Goal: Information Seeking & Learning: Learn about a topic

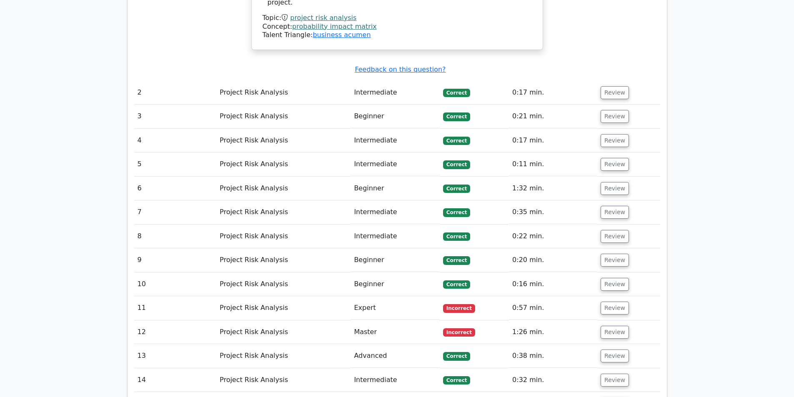
scroll to position [1000, 0]
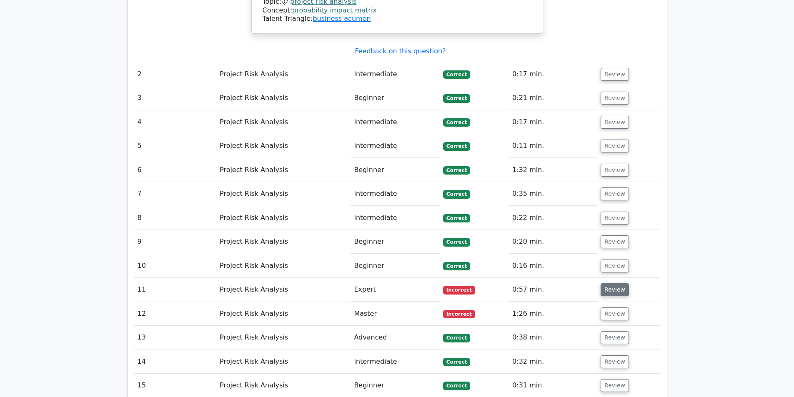
click at [603, 283] on button "Review" at bounding box center [614, 289] width 28 height 13
click at [605, 283] on button "Review" at bounding box center [614, 289] width 28 height 13
click at [607, 283] on button "Review" at bounding box center [614, 289] width 28 height 13
click at [615, 283] on button "Review" at bounding box center [614, 289] width 28 height 13
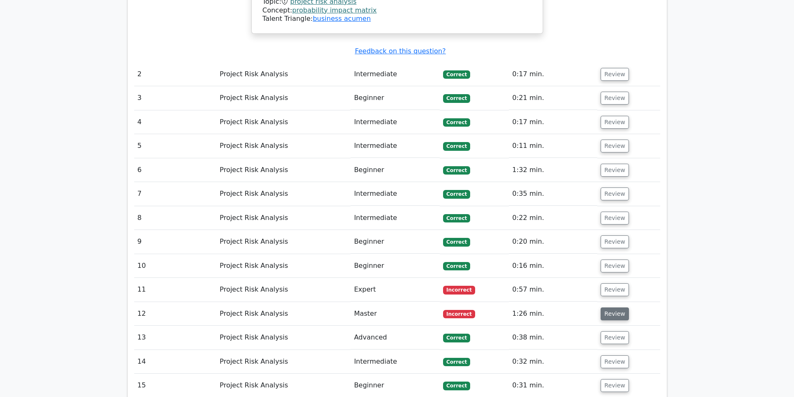
click at [612, 307] on button "Review" at bounding box center [614, 313] width 28 height 13
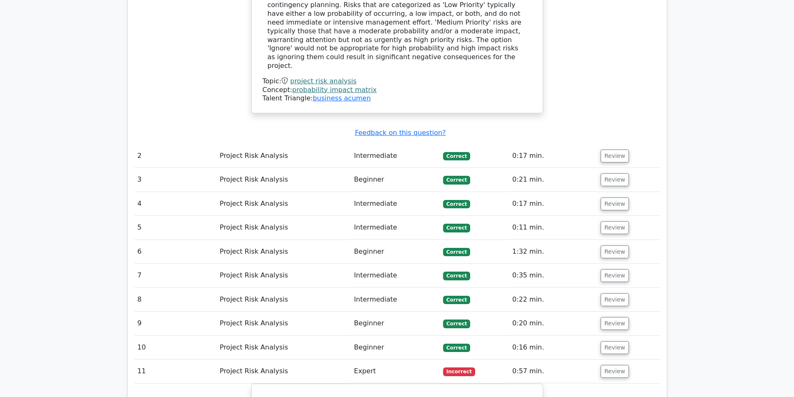
scroll to position [1042, 0]
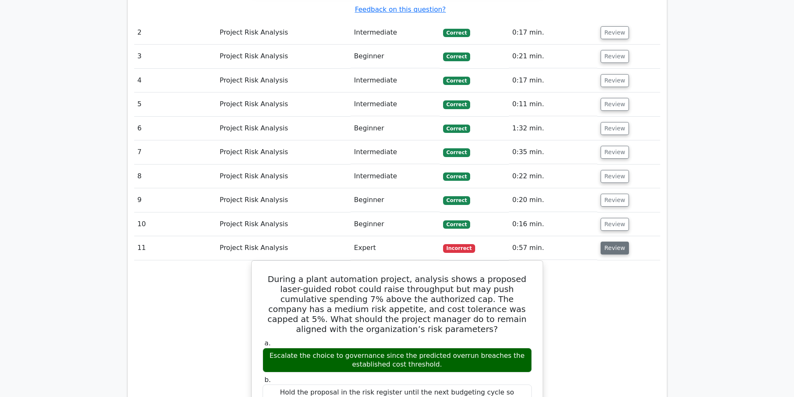
click at [614, 242] on button "Review" at bounding box center [614, 248] width 28 height 13
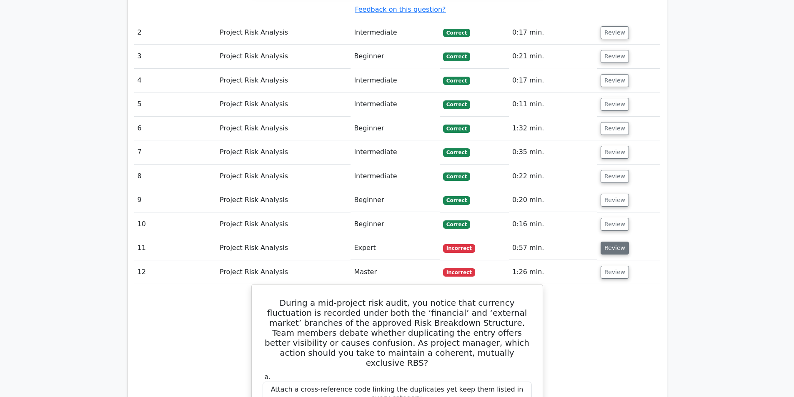
click at [613, 242] on button "Review" at bounding box center [614, 248] width 28 height 13
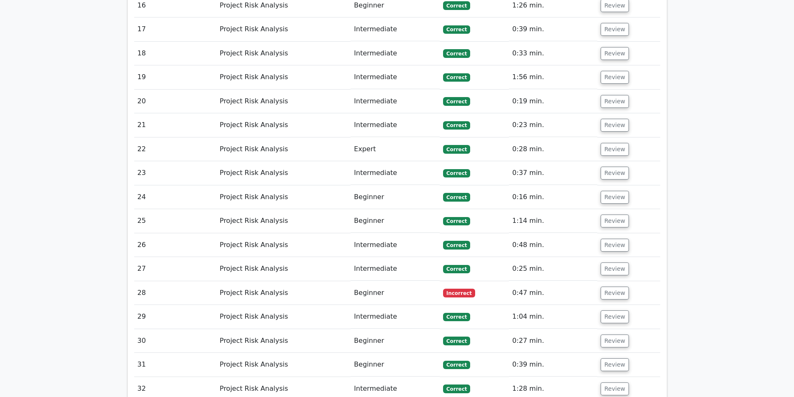
scroll to position [2292, 0]
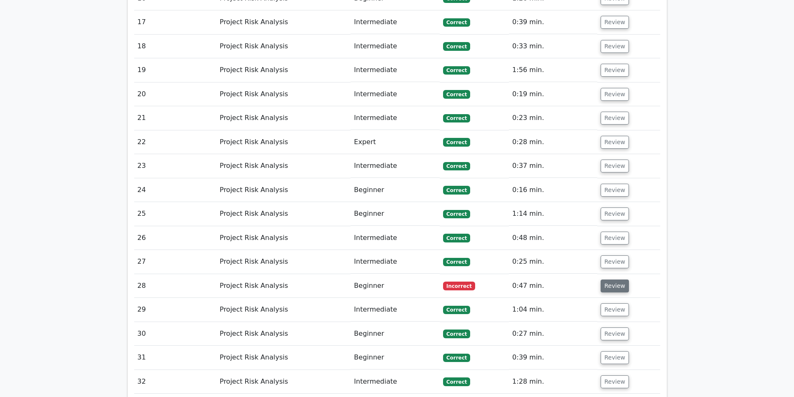
click at [606, 280] on button "Review" at bounding box center [614, 286] width 28 height 13
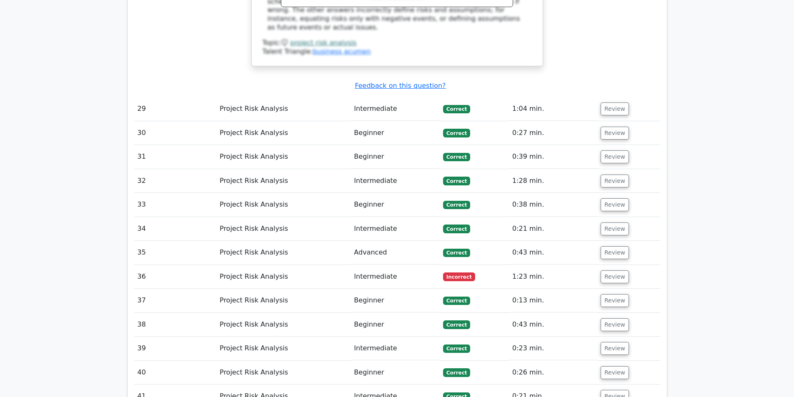
scroll to position [2875, 0]
click at [597, 265] on td "Review" at bounding box center [628, 277] width 63 height 24
click at [600, 270] on button "Review" at bounding box center [614, 276] width 28 height 13
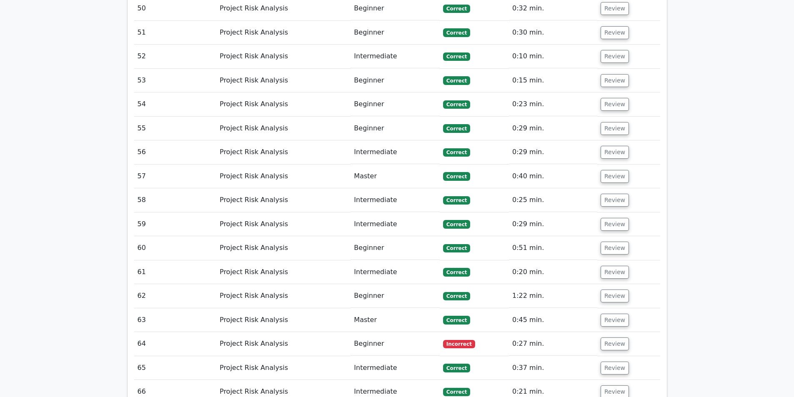
scroll to position [3916, 0]
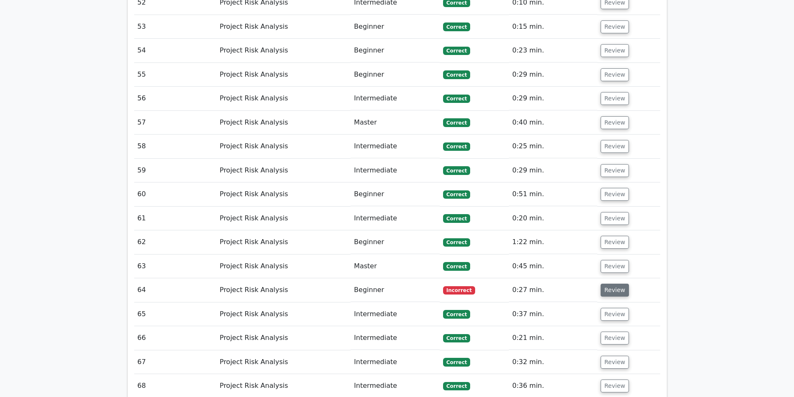
click at [615, 284] on button "Review" at bounding box center [614, 290] width 28 height 13
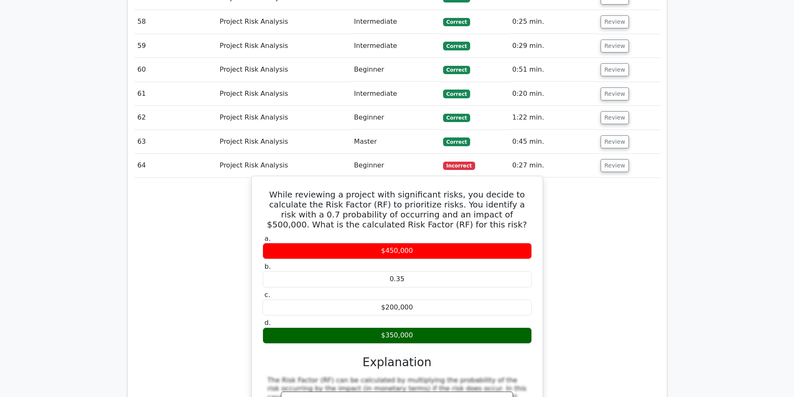
scroll to position [4041, 0]
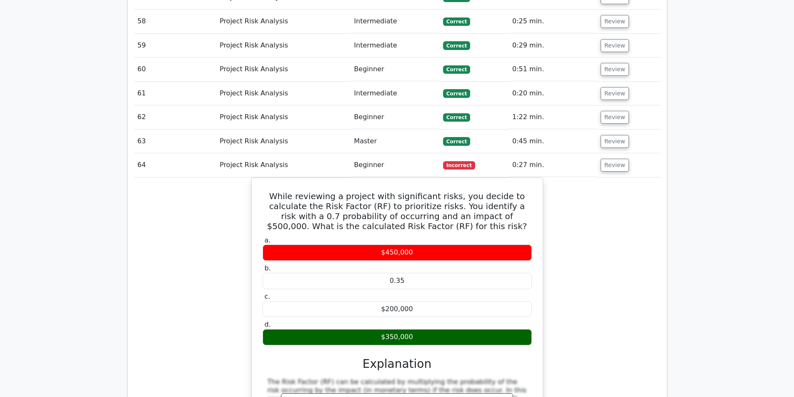
drag, startPoint x: 442, startPoint y: 127, endPoint x: 580, endPoint y: 144, distance: 138.9
click at [580, 177] on div "While reviewing a project with significant risks, you decide to calculate the R…" at bounding box center [397, 345] width 526 height 337
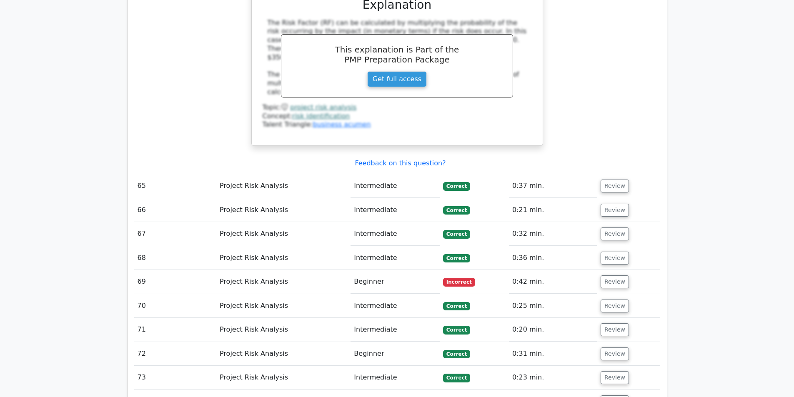
scroll to position [4375, 0]
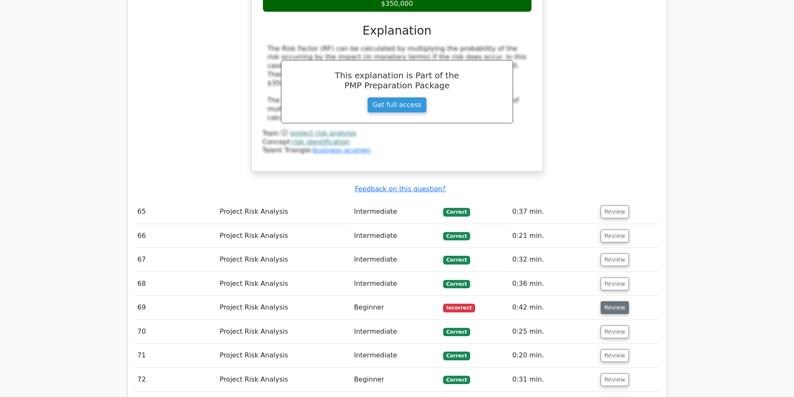
click at [614, 301] on button "Review" at bounding box center [614, 307] width 28 height 13
click at [612, 301] on button "Review" at bounding box center [614, 307] width 28 height 13
click at [601, 301] on button "Review" at bounding box center [614, 307] width 28 height 13
click at [607, 301] on button "Review" at bounding box center [614, 307] width 28 height 13
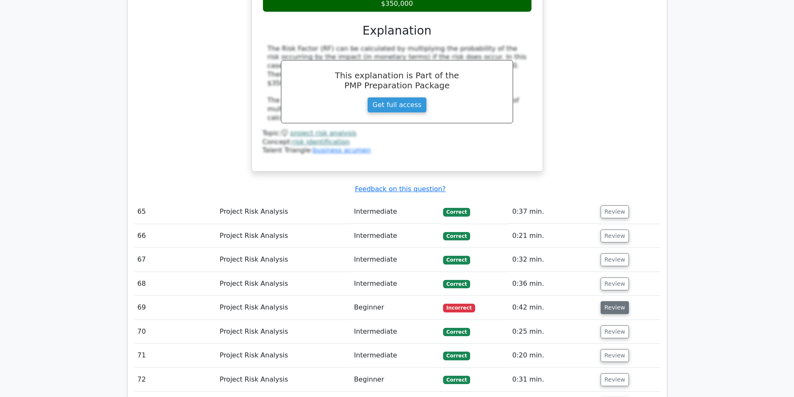
click at [607, 301] on button "Review" at bounding box center [614, 307] width 28 height 13
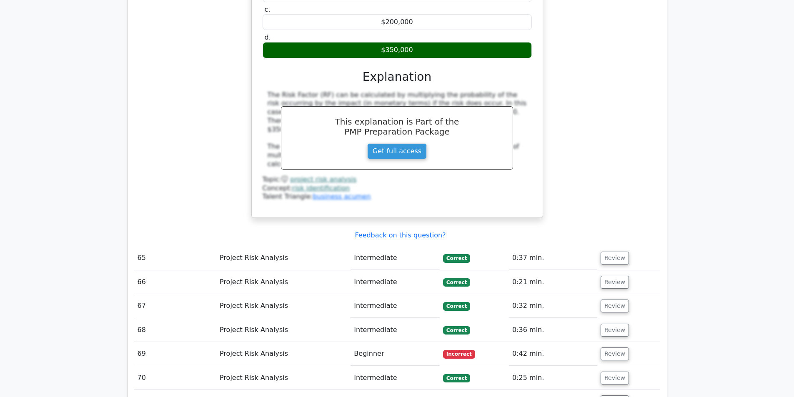
scroll to position [4333, 0]
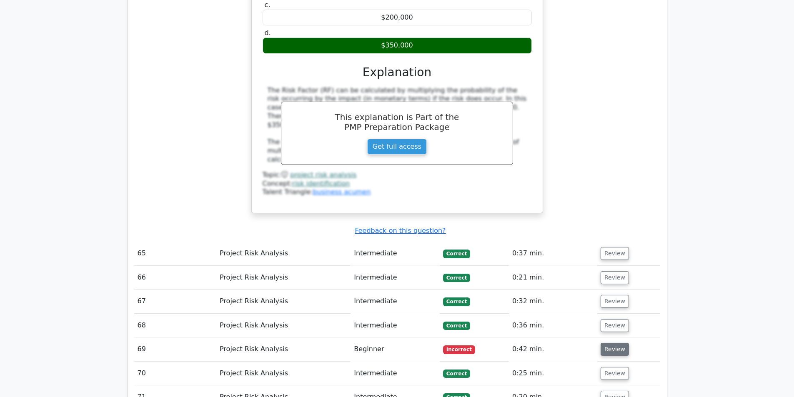
click at [614, 343] on button "Review" at bounding box center [614, 349] width 28 height 13
click at [612, 343] on button "Review" at bounding box center [614, 349] width 28 height 13
click at [610, 343] on button "Review" at bounding box center [614, 349] width 28 height 13
click at [608, 343] on button "Review" at bounding box center [614, 349] width 28 height 13
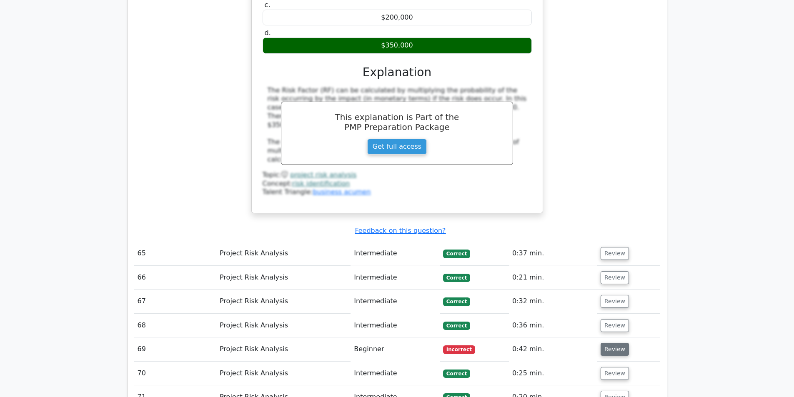
click at [615, 343] on button "Review" at bounding box center [614, 349] width 28 height 13
click at [614, 343] on button "Review" at bounding box center [614, 349] width 28 height 13
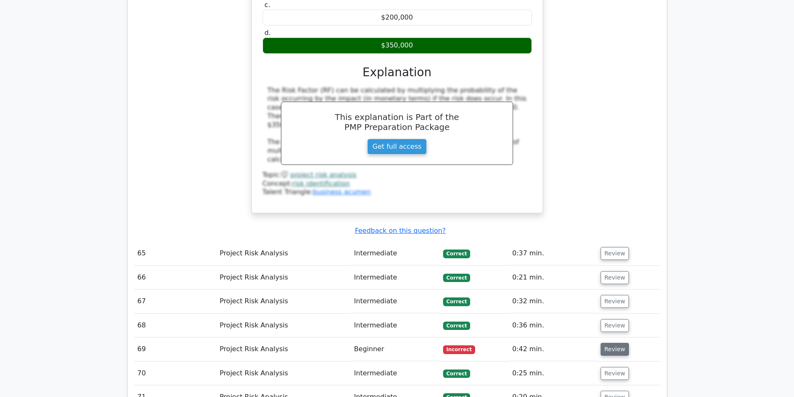
click at [614, 343] on button "Review" at bounding box center [614, 349] width 28 height 13
click at [241, 337] on td "Project Risk Analysis" at bounding box center [283, 349] width 134 height 24
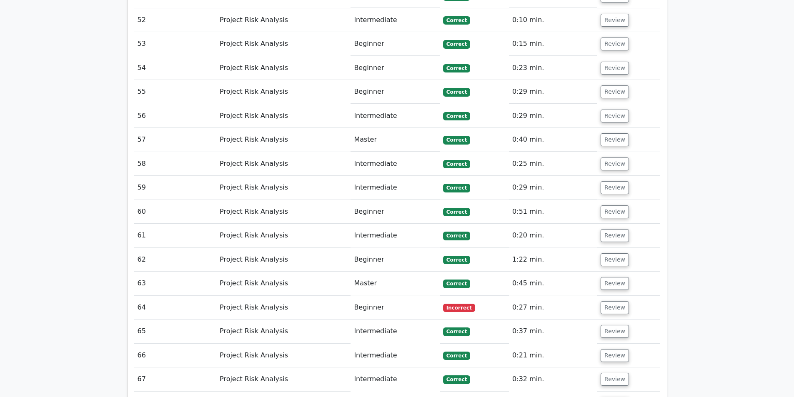
scroll to position [2271, 0]
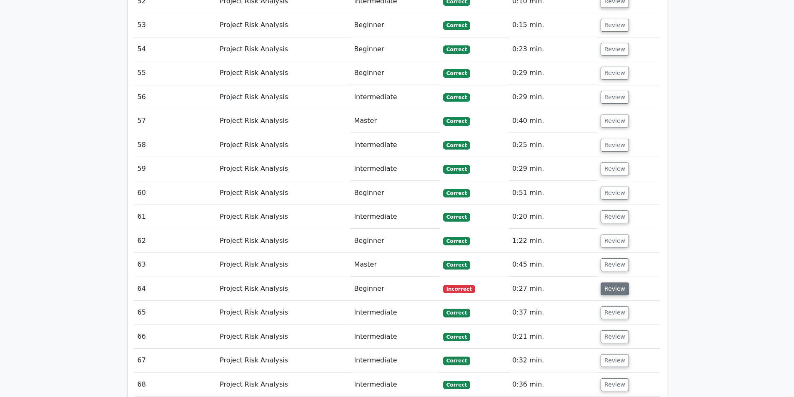
click at [616, 282] on button "Review" at bounding box center [614, 288] width 28 height 13
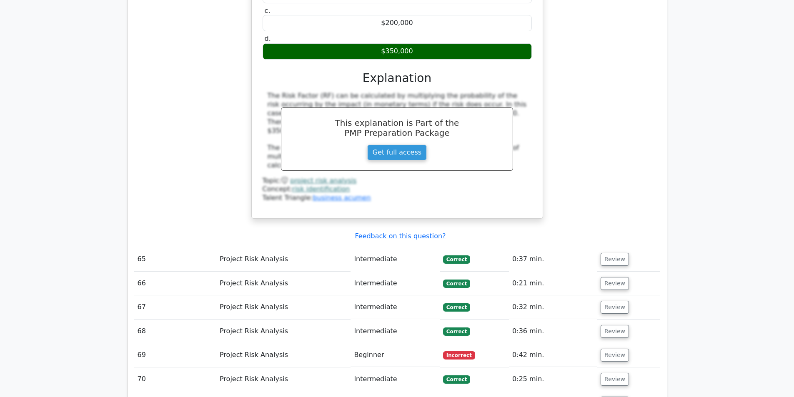
scroll to position [2687, 0]
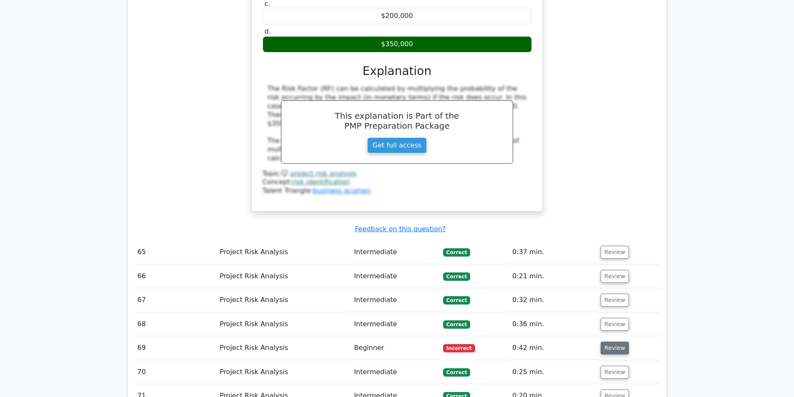
click at [617, 342] on button "Review" at bounding box center [614, 348] width 28 height 13
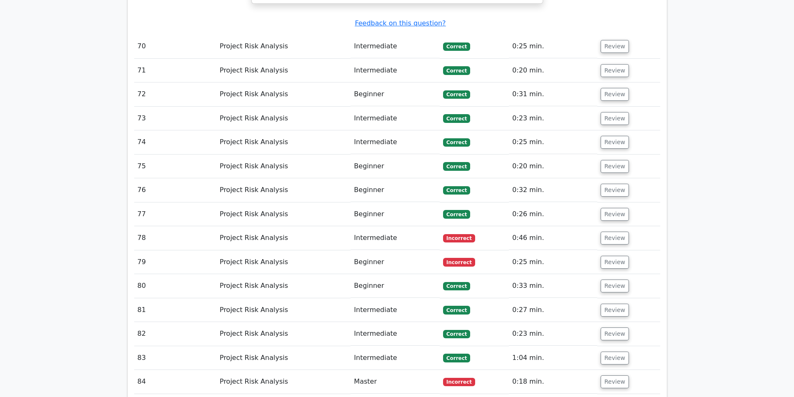
scroll to position [3479, 0]
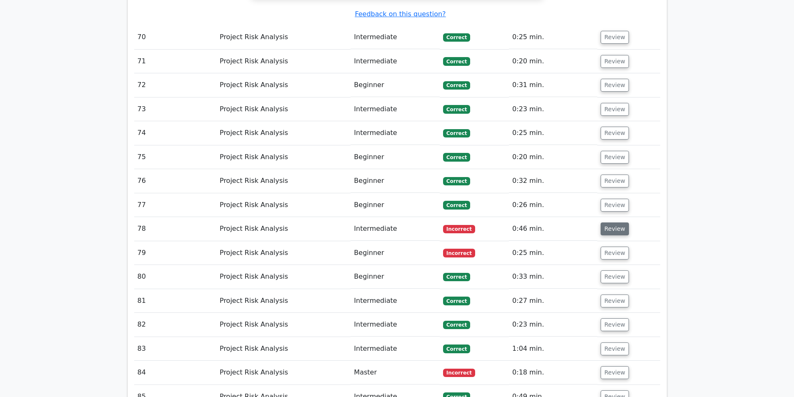
click at [615, 222] on button "Review" at bounding box center [614, 228] width 28 height 13
click at [610, 222] on button "Review" at bounding box center [614, 228] width 28 height 13
click at [611, 222] on button "Review" at bounding box center [614, 228] width 28 height 13
click at [620, 247] on button "Review" at bounding box center [614, 253] width 28 height 13
click at [614, 222] on button "Review" at bounding box center [614, 228] width 28 height 13
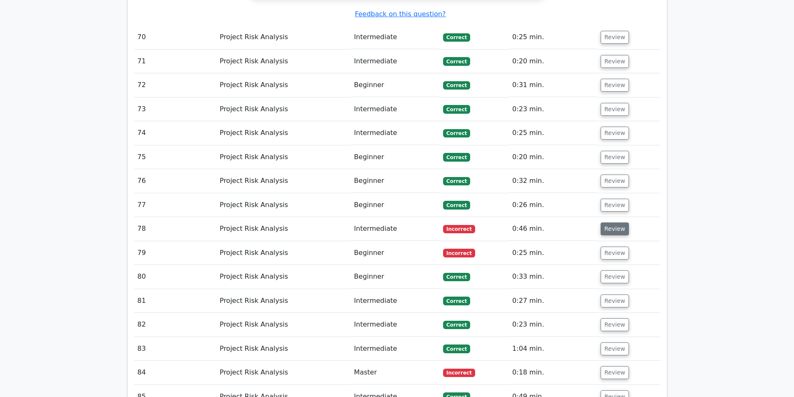
click at [614, 222] on button "Review" at bounding box center [614, 228] width 28 height 13
click at [606, 247] on button "Review" at bounding box center [614, 253] width 28 height 13
click at [609, 222] on button "Review" at bounding box center [614, 228] width 28 height 13
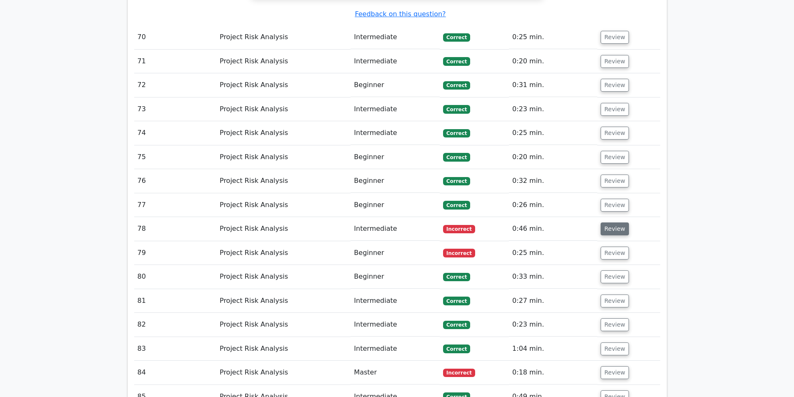
click at [609, 222] on button "Review" at bounding box center [614, 228] width 28 height 13
click at [616, 366] on button "Review" at bounding box center [614, 372] width 28 height 13
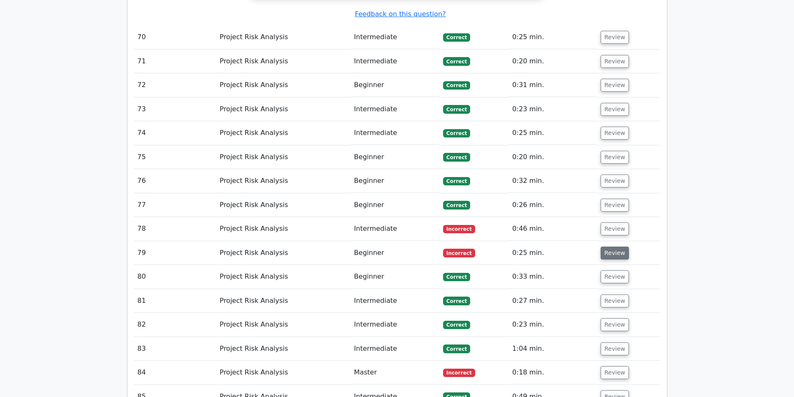
click at [602, 247] on button "Review" at bounding box center [614, 253] width 28 height 13
click at [608, 222] on button "Review" at bounding box center [614, 228] width 28 height 13
click at [605, 222] on button "Review" at bounding box center [614, 228] width 28 height 13
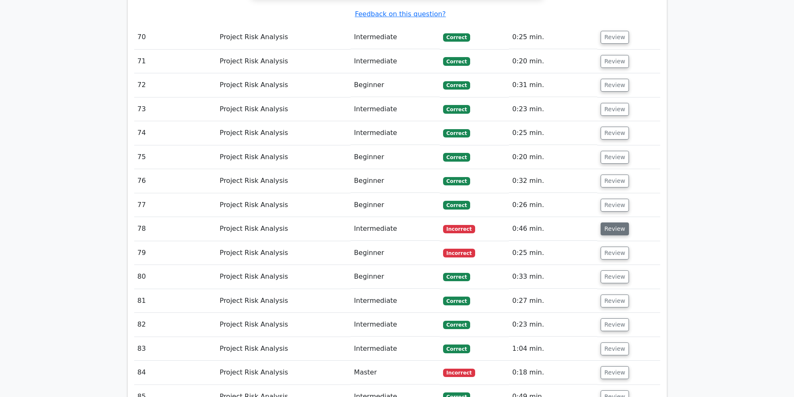
click at [605, 222] on button "Review" at bounding box center [614, 228] width 28 height 13
click at [612, 247] on button "Review" at bounding box center [614, 253] width 28 height 13
click at [610, 247] on button "Review" at bounding box center [614, 253] width 28 height 13
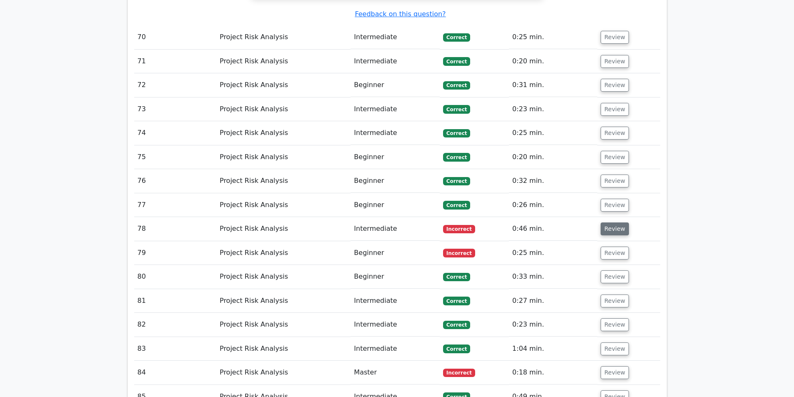
click at [609, 222] on button "Review" at bounding box center [614, 228] width 28 height 13
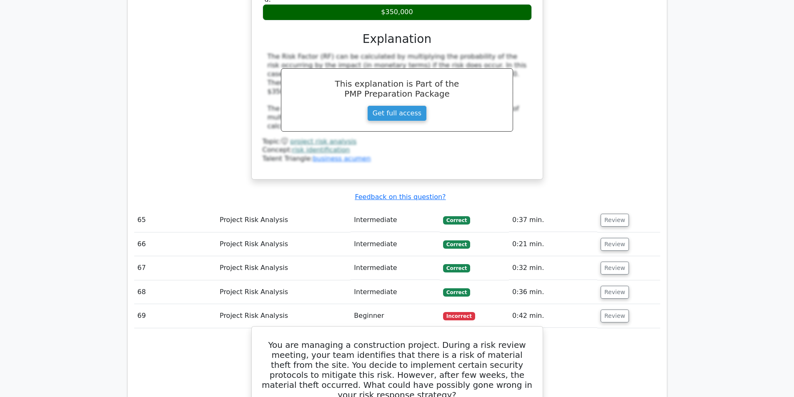
scroll to position [2729, 0]
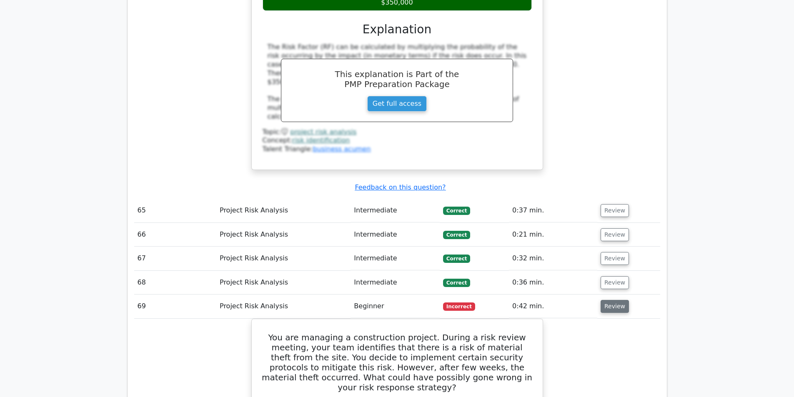
click at [604, 300] on button "Review" at bounding box center [614, 306] width 28 height 13
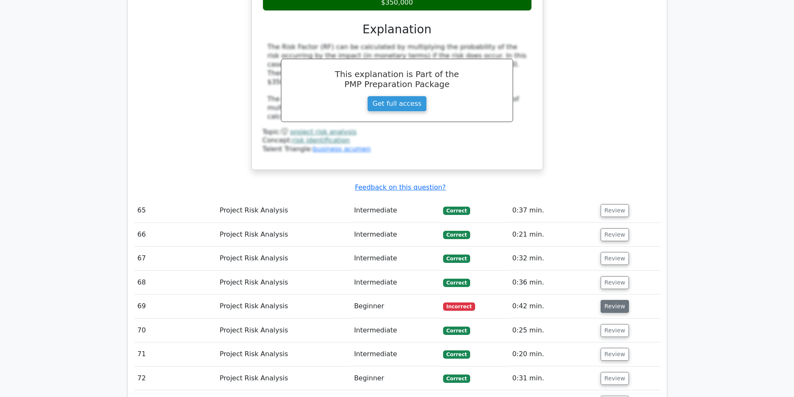
click at [604, 300] on button "Review" at bounding box center [614, 306] width 28 height 13
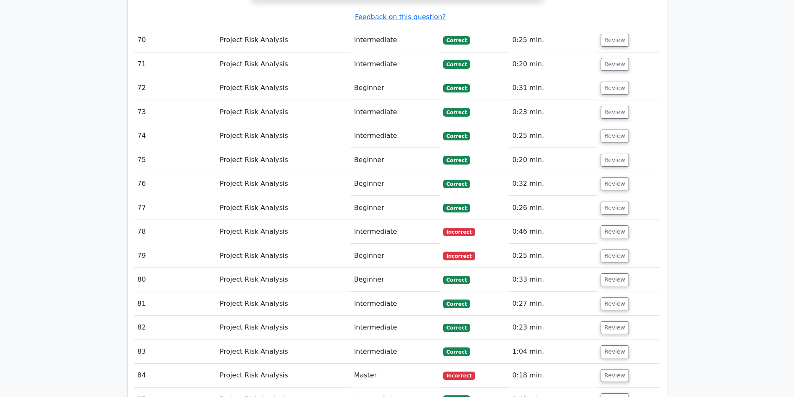
scroll to position [3479, 0]
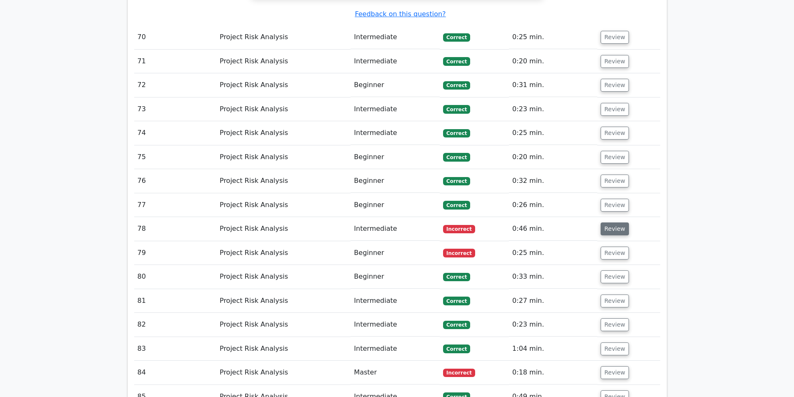
click at [608, 222] on button "Review" at bounding box center [614, 228] width 28 height 13
click at [609, 222] on button "Review" at bounding box center [614, 228] width 28 height 13
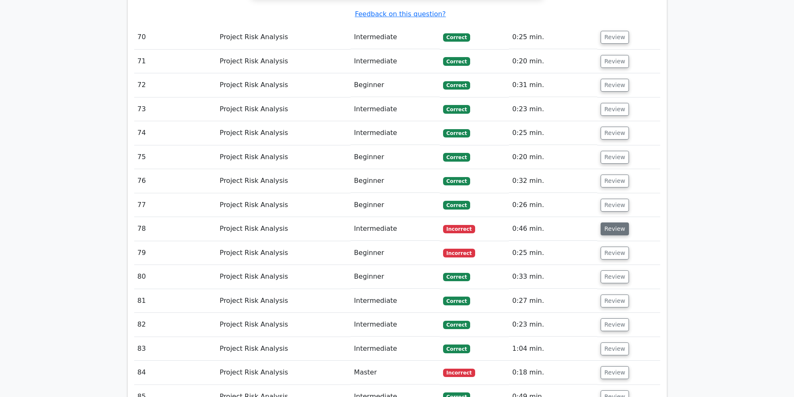
click at [609, 222] on button "Review" at bounding box center [614, 228] width 28 height 13
click at [607, 247] on button "Review" at bounding box center [614, 253] width 28 height 13
click at [617, 222] on button "Review" at bounding box center [614, 228] width 28 height 13
click at [612, 222] on button "Review" at bounding box center [614, 228] width 28 height 13
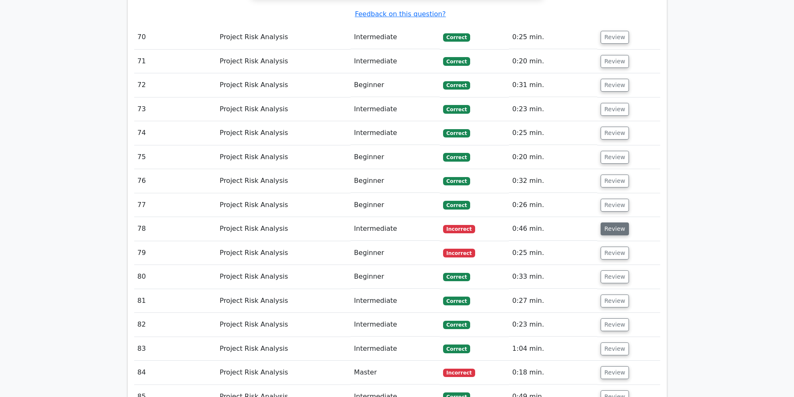
click at [612, 222] on button "Review" at bounding box center [614, 228] width 28 height 13
click at [615, 247] on button "Review" at bounding box center [614, 253] width 28 height 13
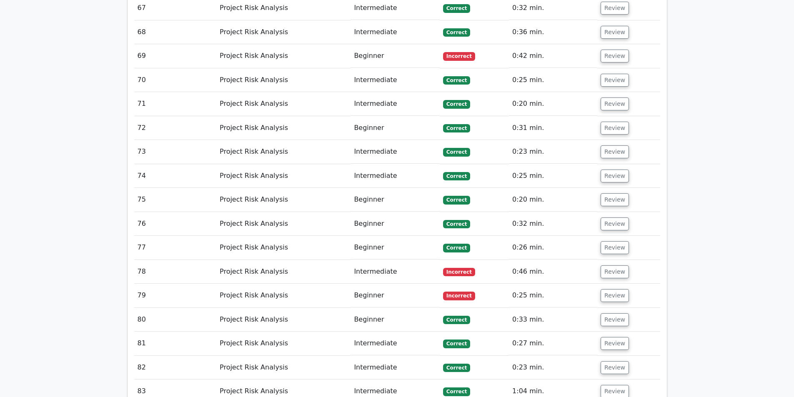
scroll to position [2625, 0]
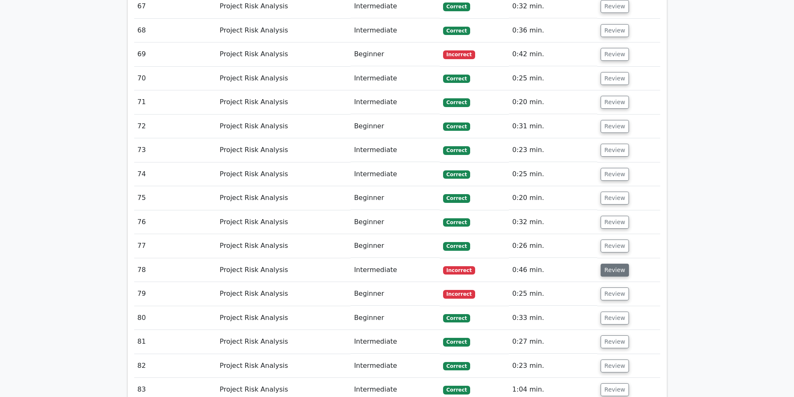
click at [608, 264] on button "Review" at bounding box center [614, 270] width 28 height 13
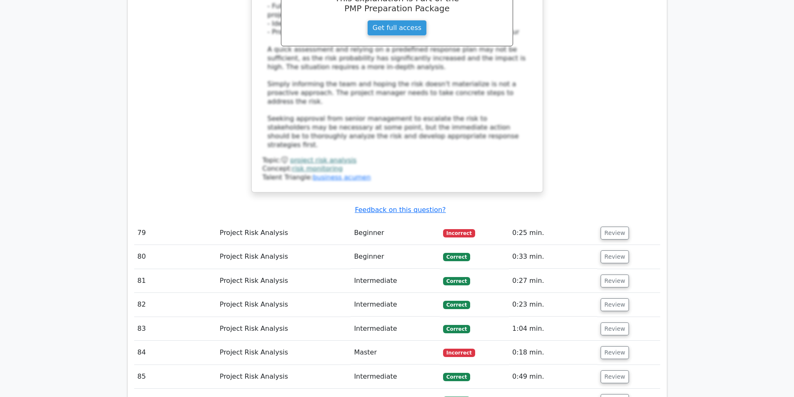
scroll to position [3167, 0]
click at [609, 226] on button "Review" at bounding box center [614, 232] width 28 height 13
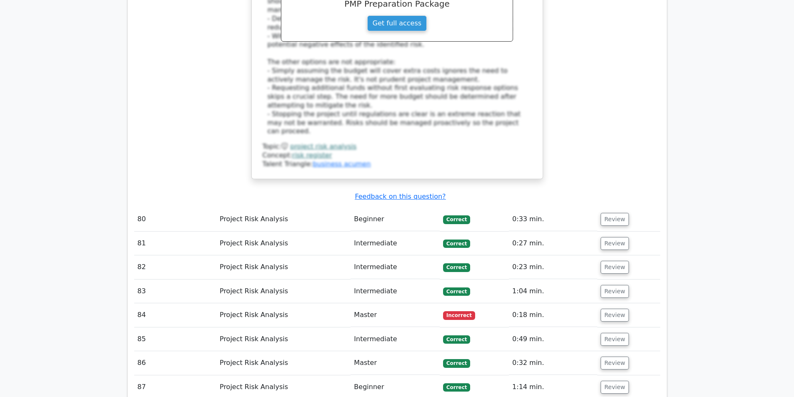
scroll to position [3666, 0]
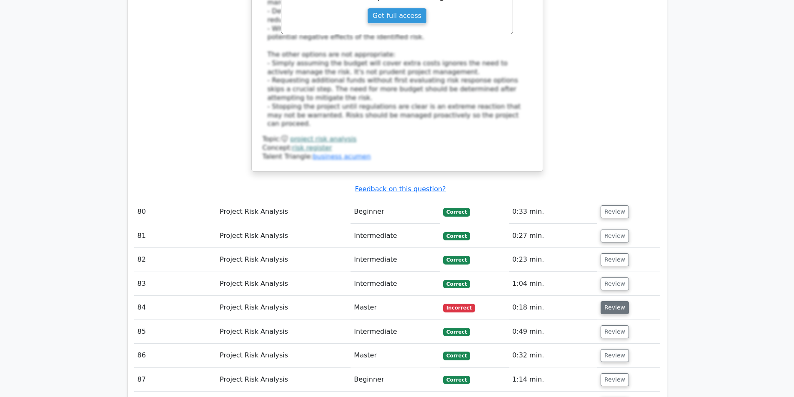
click at [603, 301] on button "Review" at bounding box center [614, 307] width 28 height 13
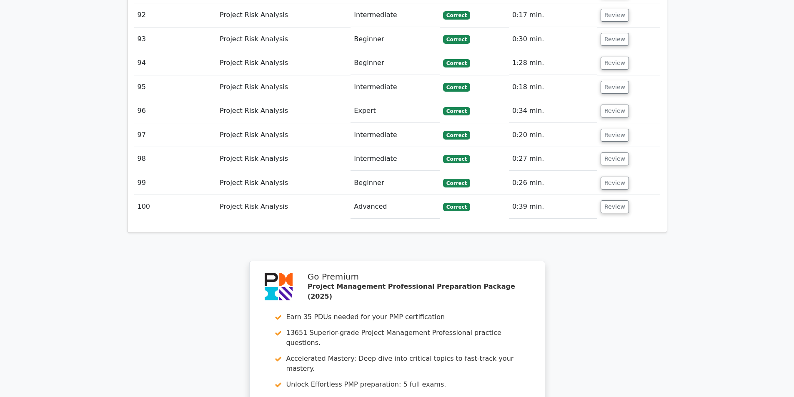
scroll to position [4774, 0]
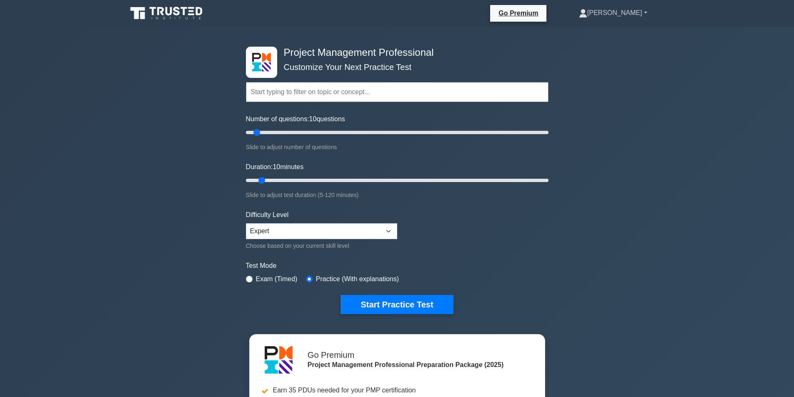
click at [616, 17] on link "[PERSON_NAME]" at bounding box center [613, 13] width 108 height 17
click at [610, 30] on link "Profile" at bounding box center [592, 32] width 66 height 13
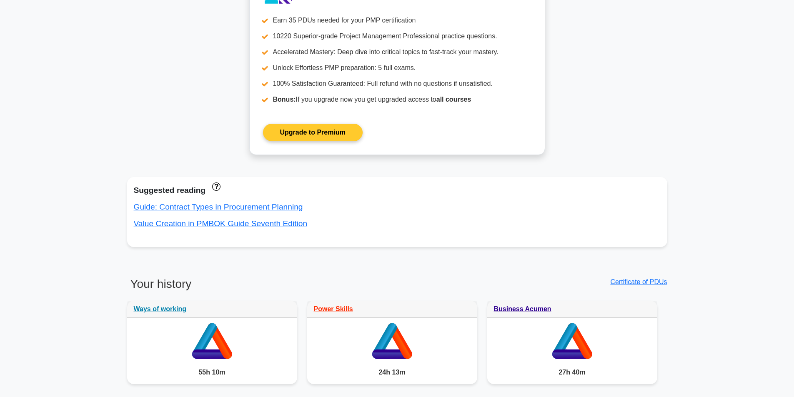
scroll to position [458, 0]
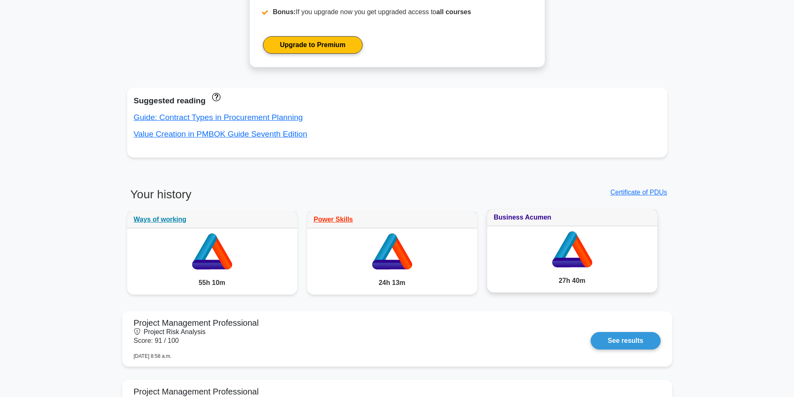
click at [524, 216] on link "Business Acumen" at bounding box center [522, 217] width 57 height 7
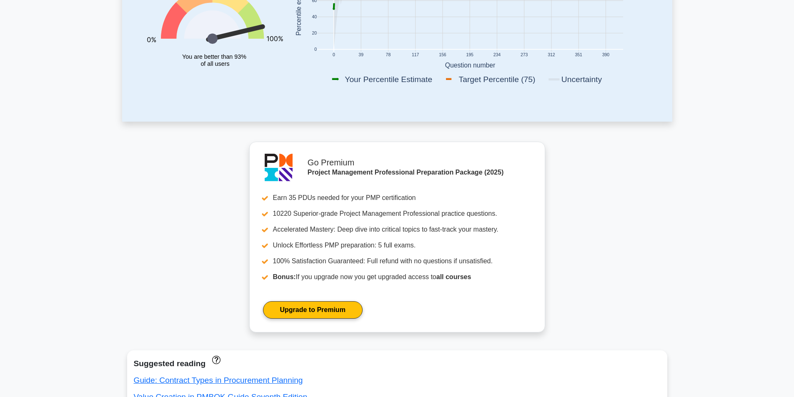
scroll to position [134, 0]
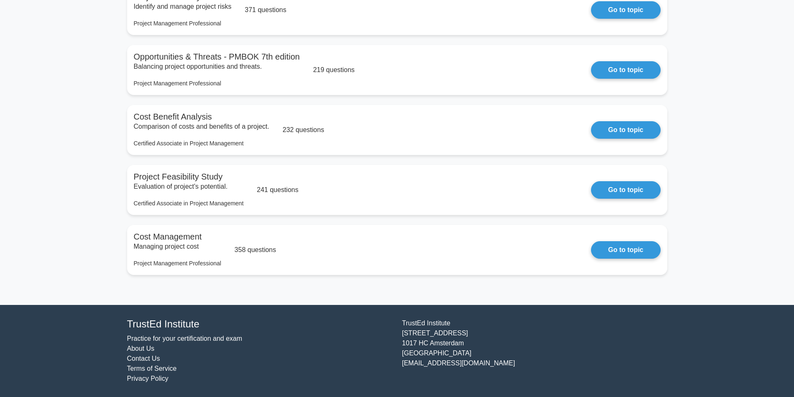
scroll to position [905, 0]
click at [622, 245] on link "Go to topic" at bounding box center [625, 247] width 69 height 17
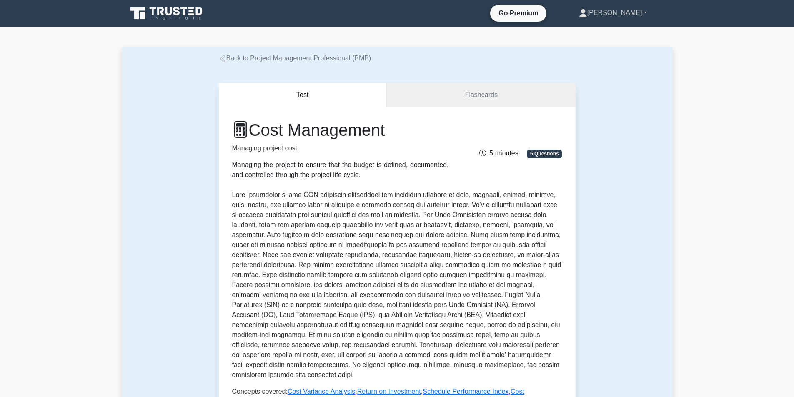
click at [626, 13] on link "[PERSON_NAME]" at bounding box center [613, 13] width 108 height 17
click at [601, 27] on link "Profile" at bounding box center [592, 32] width 66 height 13
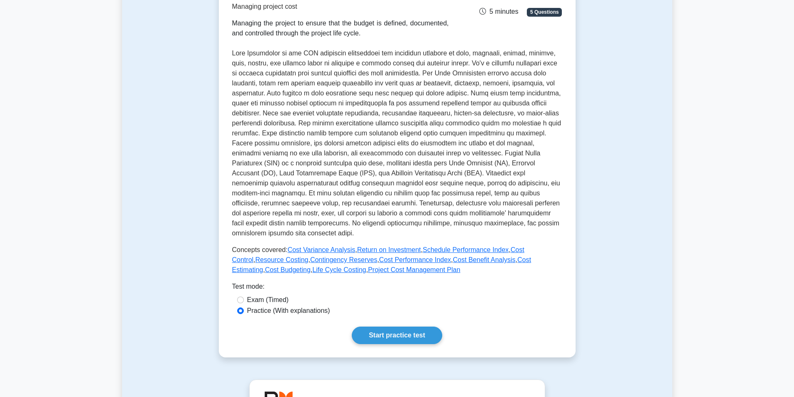
scroll to position [125, 0]
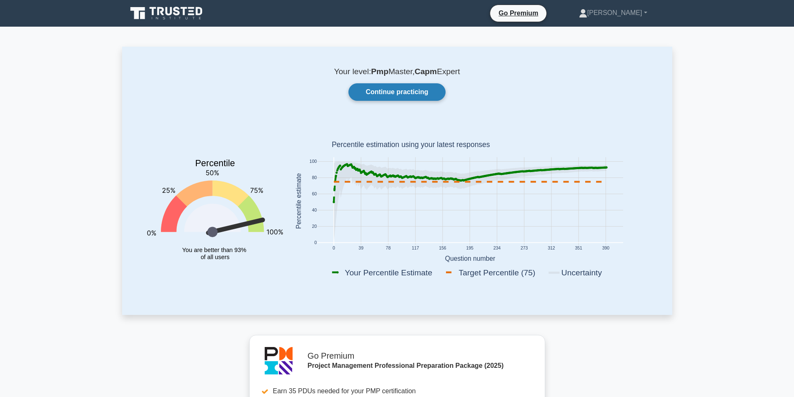
click at [392, 90] on link "Continue practicing" at bounding box center [396, 91] width 97 height 17
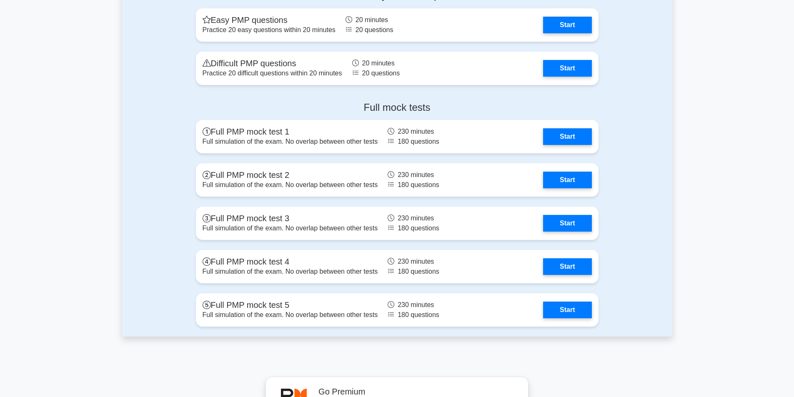
scroll to position [3167, 0]
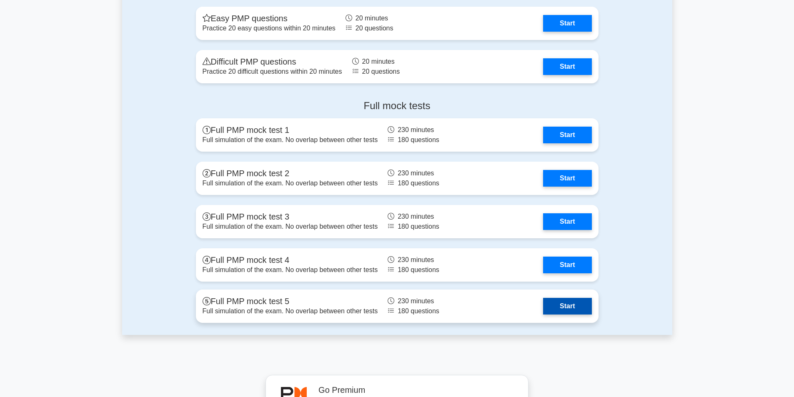
click at [563, 305] on link "Start" at bounding box center [567, 306] width 48 height 17
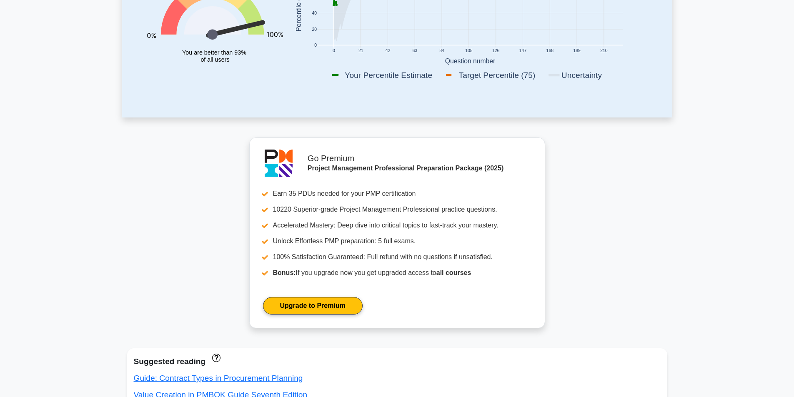
scroll to position [208, 0]
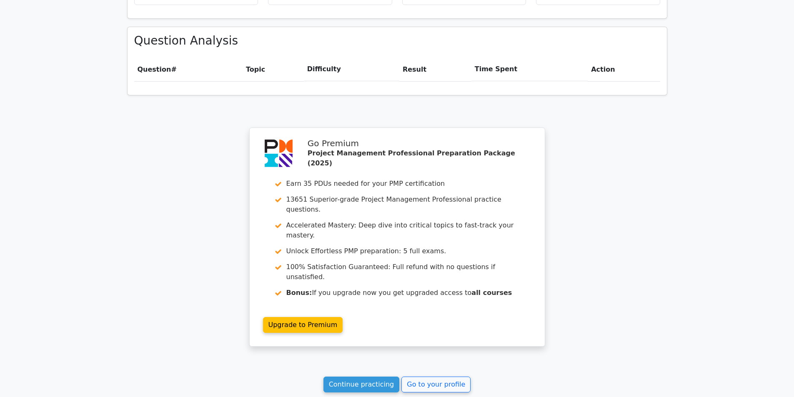
scroll to position [583, 0]
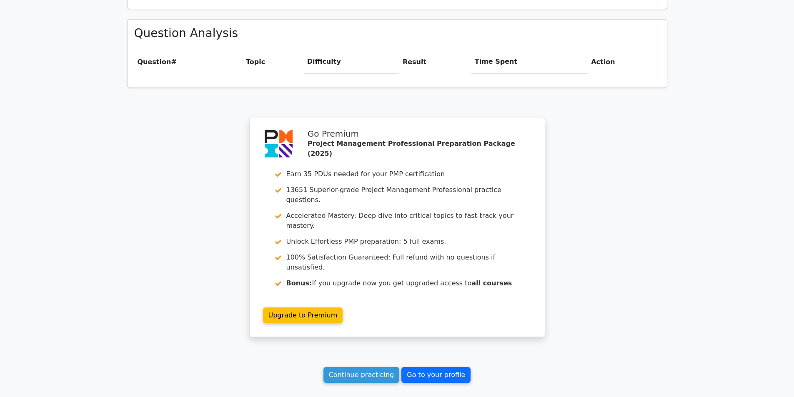
click at [445, 367] on link "Go to your profile" at bounding box center [435, 375] width 69 height 16
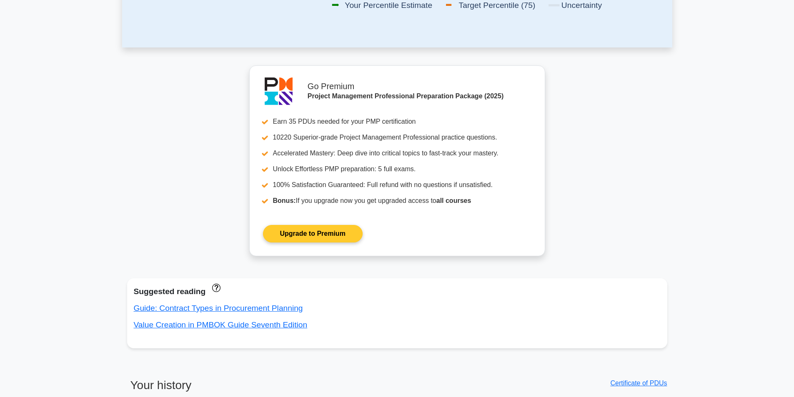
scroll to position [292, 0]
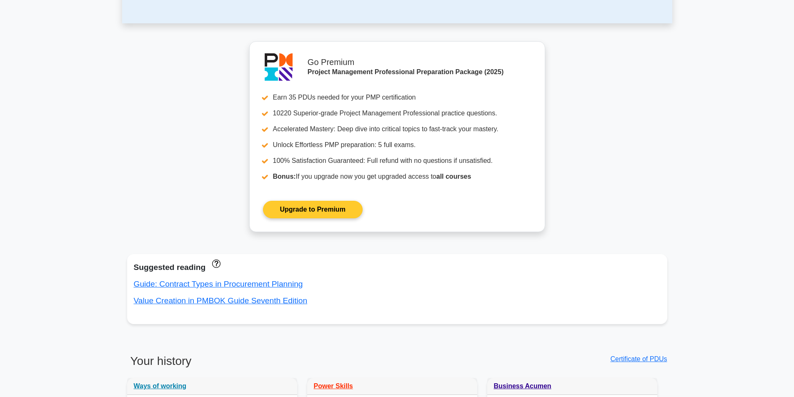
click at [307, 207] on link "Upgrade to Premium" at bounding box center [313, 209] width 100 height 17
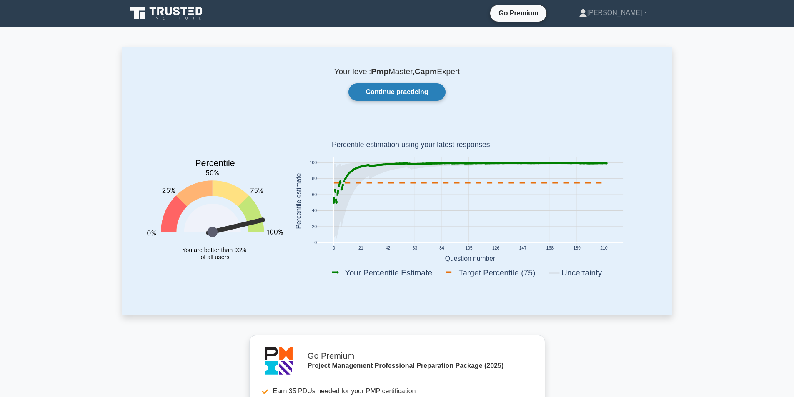
click at [391, 95] on link "Continue practicing" at bounding box center [396, 91] width 97 height 17
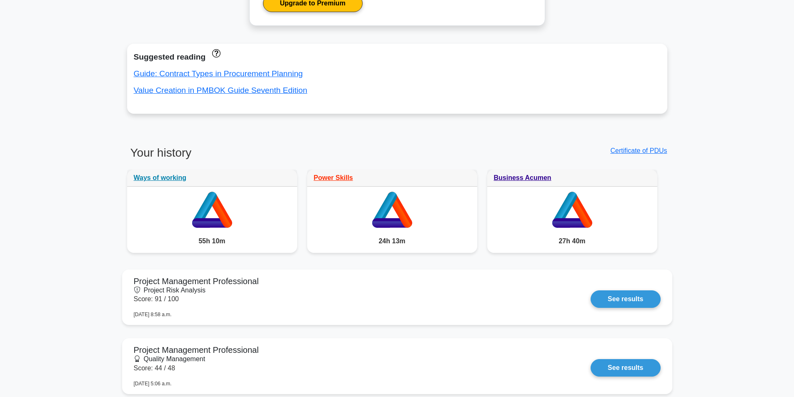
scroll to position [542, 0]
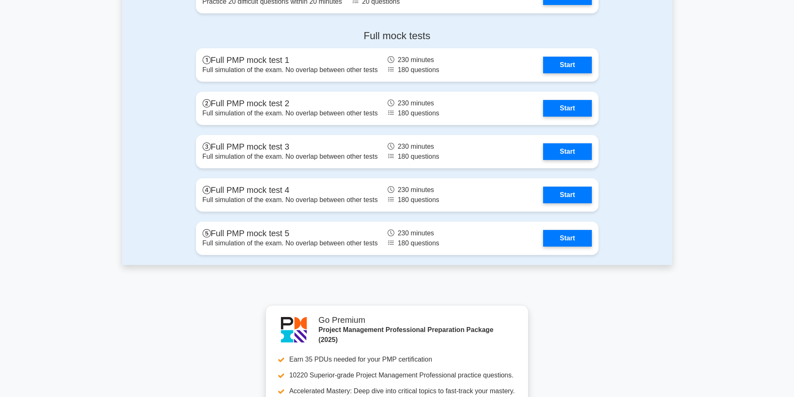
scroll to position [3230, 0]
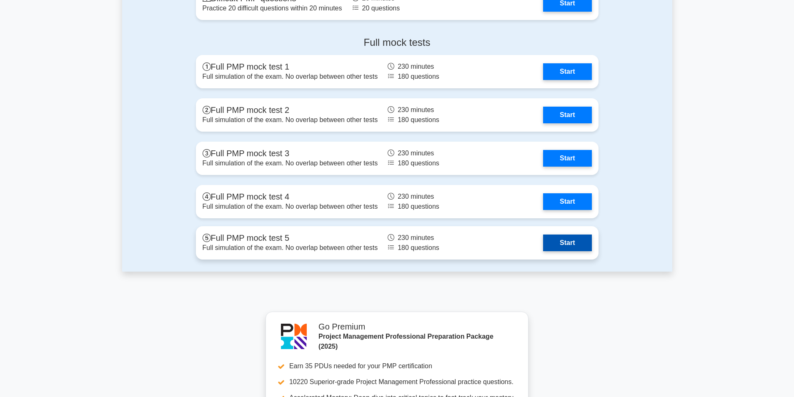
click at [567, 245] on link "Start" at bounding box center [567, 243] width 48 height 17
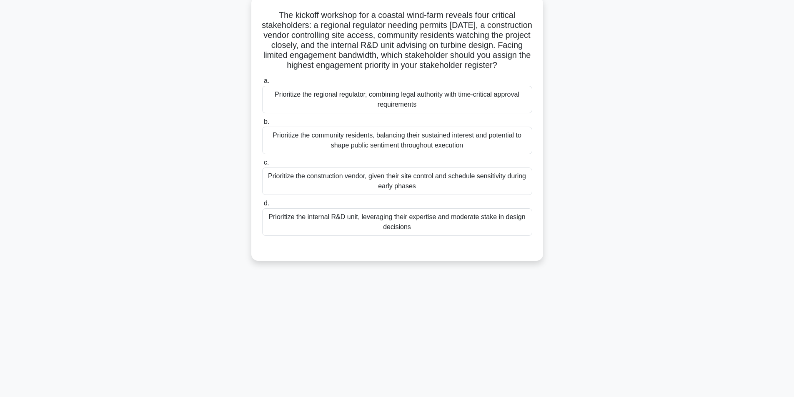
scroll to position [53, 0]
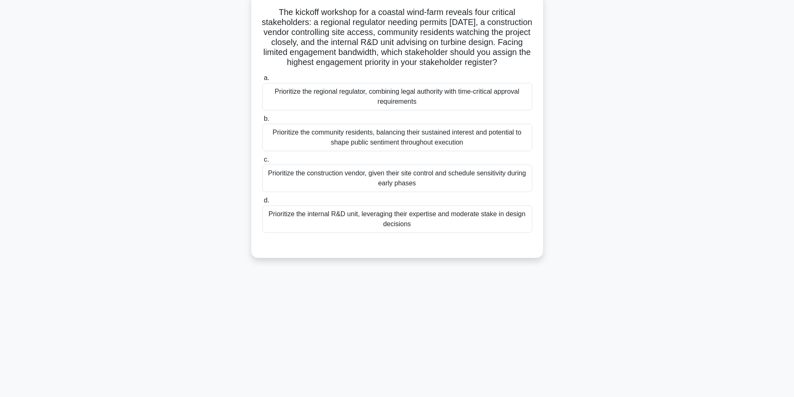
click at [395, 230] on div "Prioritize the internal R&D unit, leveraging their expertise and moderate stake…" at bounding box center [397, 218] width 270 height 27
click at [368, 227] on div "Prioritize the internal R&D unit, leveraging their expertise and moderate stake…" at bounding box center [397, 218] width 270 height 27
click at [262, 203] on input "d. Prioritize the internal R&D unit, leveraging their expertise and moderate st…" at bounding box center [262, 200] width 0 height 5
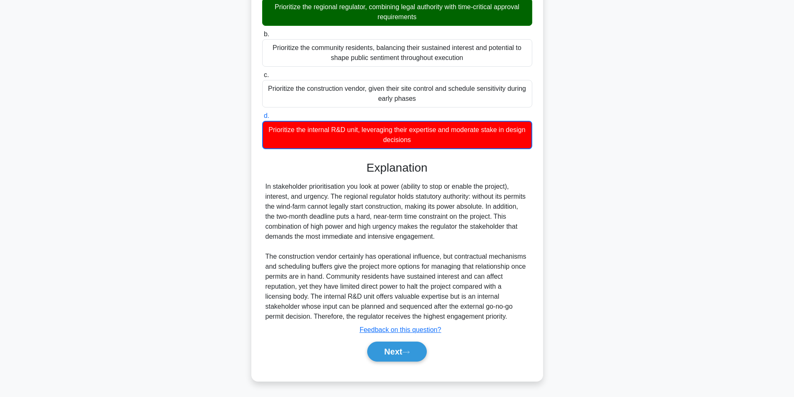
scroll to position [148, 0]
click at [385, 354] on button "Next" at bounding box center [397, 352] width 60 height 20
click at [394, 348] on button "Next" at bounding box center [397, 352] width 60 height 20
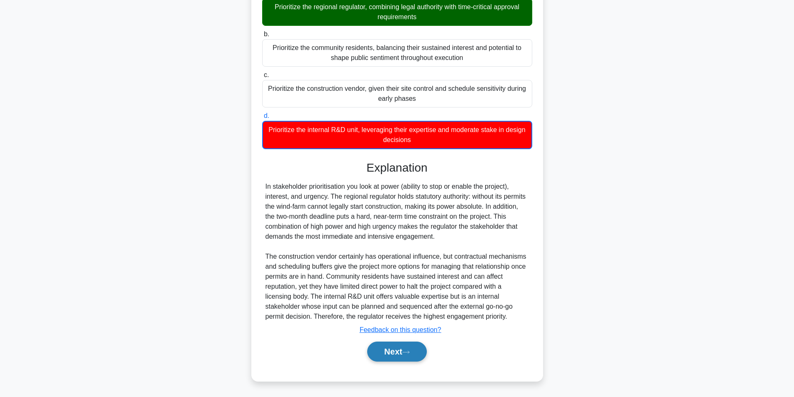
click at [387, 351] on button "Next" at bounding box center [397, 352] width 60 height 20
click at [388, 346] on button "Next" at bounding box center [397, 352] width 60 height 20
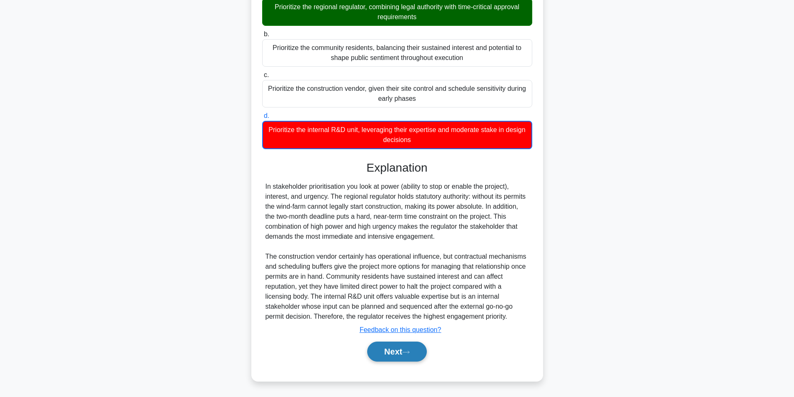
click at [388, 346] on button "Next" at bounding box center [397, 352] width 60 height 20
click at [388, 345] on button "Next" at bounding box center [397, 352] width 60 height 20
click at [395, 351] on button "Next" at bounding box center [397, 352] width 60 height 20
click at [396, 351] on button "Next" at bounding box center [397, 352] width 60 height 20
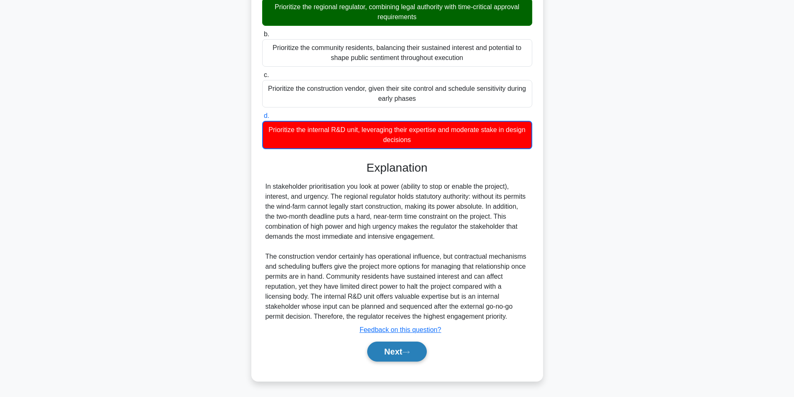
click at [395, 351] on button "Next" at bounding box center [397, 352] width 60 height 20
click at [395, 350] on button "Next" at bounding box center [397, 352] width 60 height 20
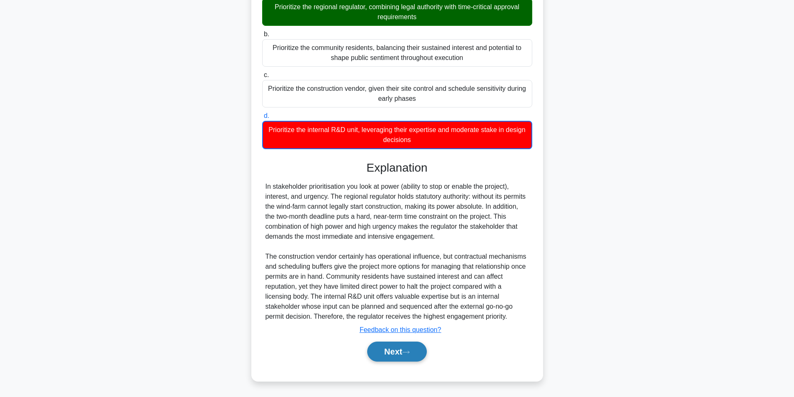
click at [395, 350] on button "Next" at bounding box center [397, 352] width 60 height 20
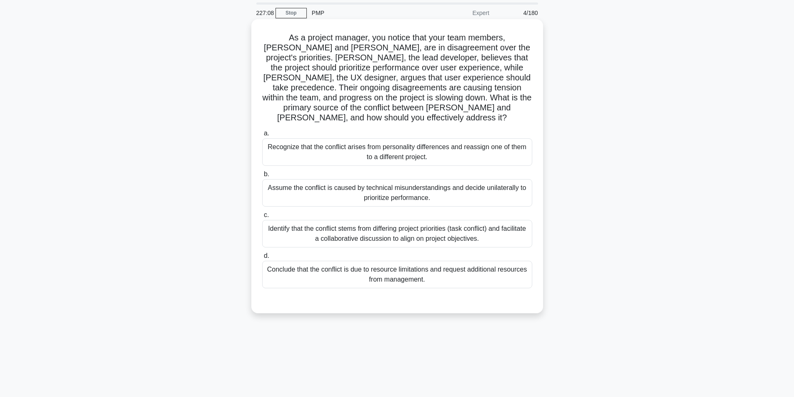
scroll to position [0, 0]
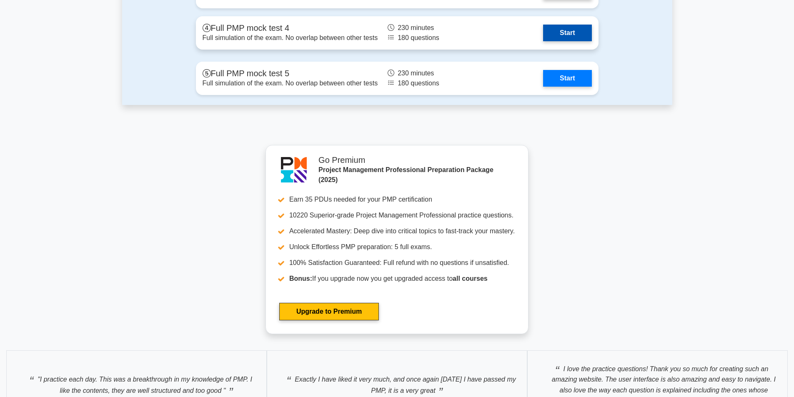
scroll to position [3355, 0]
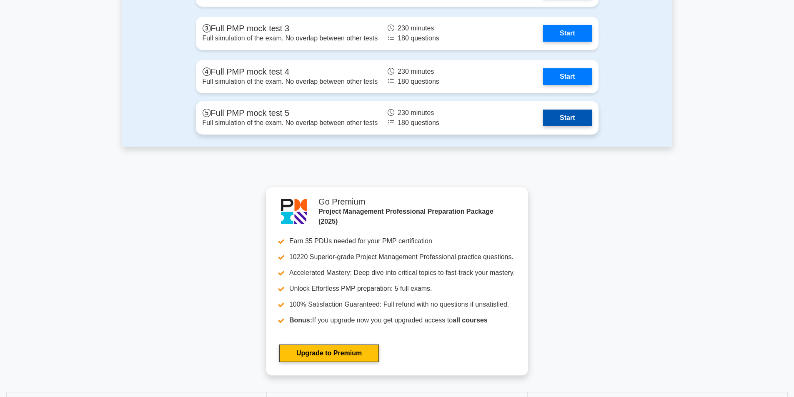
click at [557, 121] on link "Start" at bounding box center [567, 118] width 48 height 17
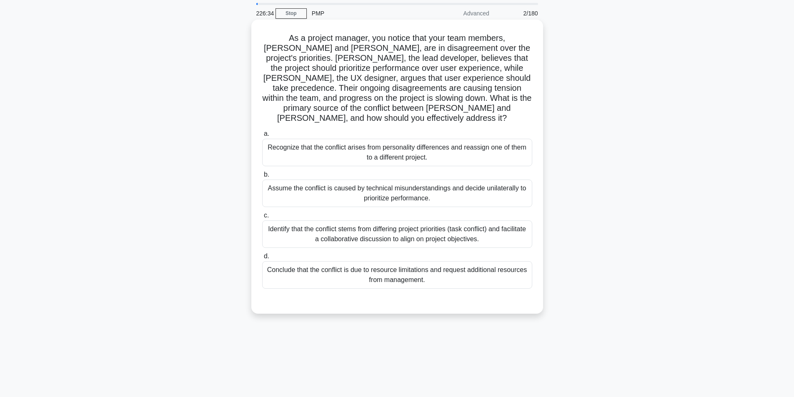
scroll to position [42, 0]
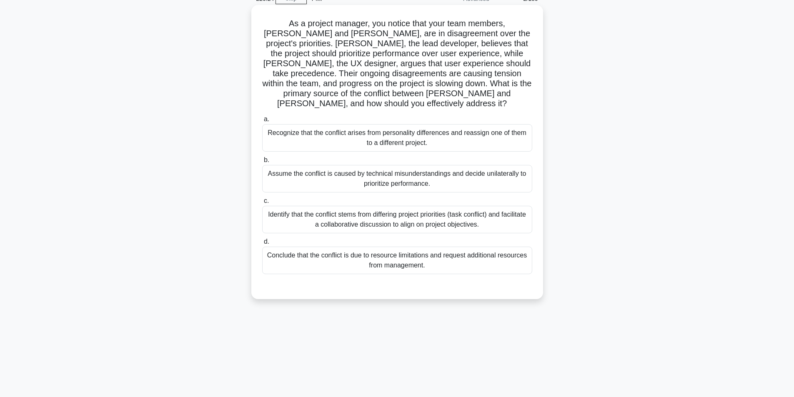
click at [388, 212] on div "Identify that the conflict stems from differing project priorities (task confli…" at bounding box center [397, 219] width 270 height 27
click at [262, 204] on input "c. Identify that the conflict stems from differing project priorities (task con…" at bounding box center [262, 200] width 0 height 5
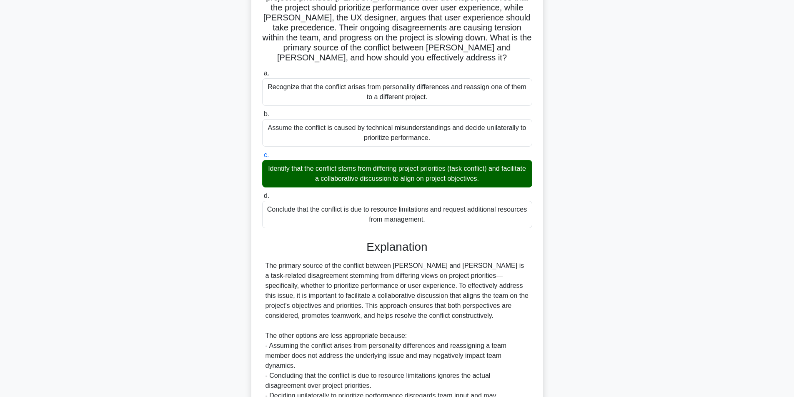
scroll to position [167, 0]
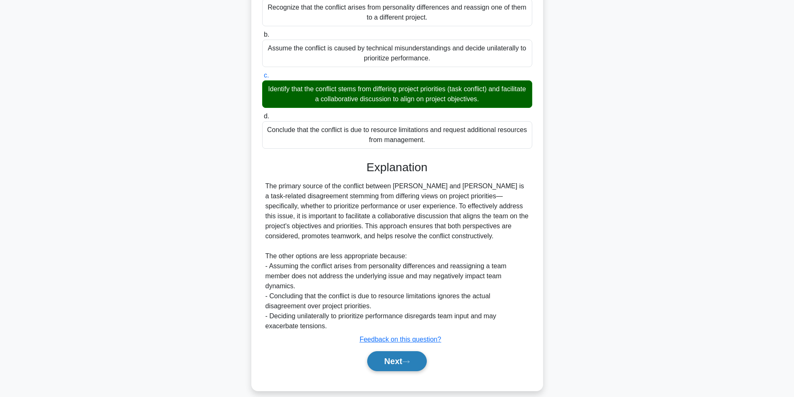
click at [397, 351] on button "Next" at bounding box center [397, 361] width 60 height 20
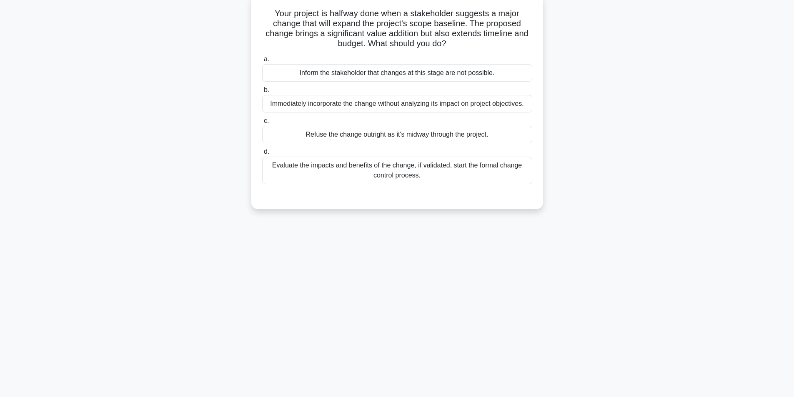
scroll to position [53, 0]
click at [385, 172] on div "Evaluate the impacts and benefits of the change, if validated, start the formal…" at bounding box center [397, 168] width 270 height 27
click at [262, 153] on input "d. Evaluate the impacts and benefits of the change, if validated, start the for…" at bounding box center [262, 150] width 0 height 5
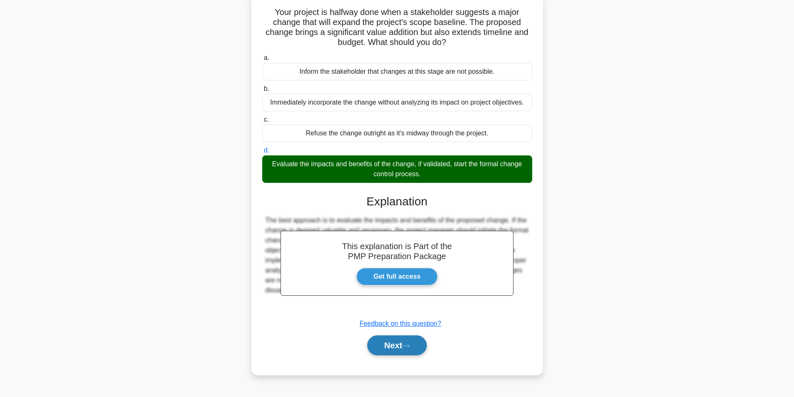
click at [379, 343] on button "Next" at bounding box center [397, 345] width 60 height 20
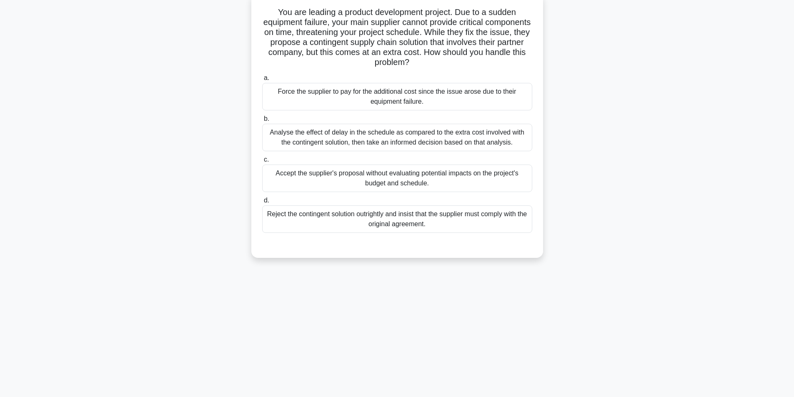
click at [370, 135] on div "Analyse the effect of delay in the schedule as compared to the extra cost invol…" at bounding box center [397, 137] width 270 height 27
click at [262, 122] on input "b. Analyse the effect of delay in the schedule as compared to the extra cost in…" at bounding box center [262, 118] width 0 height 5
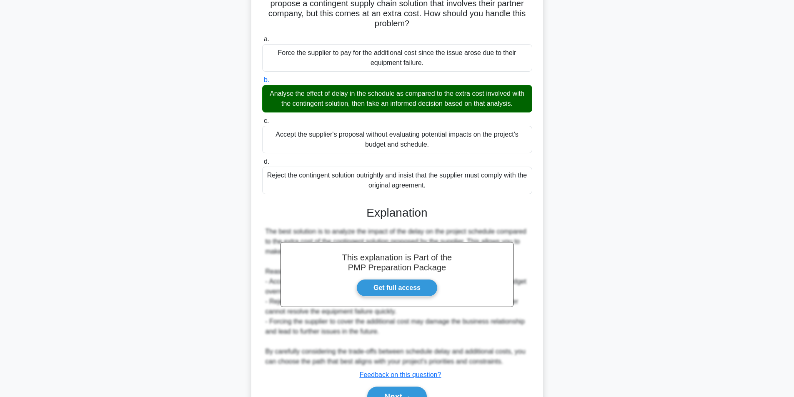
scroll to position [137, 0]
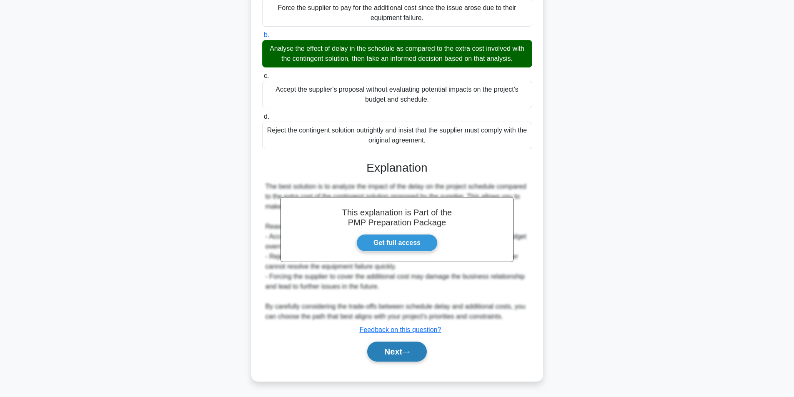
click at [388, 351] on button "Next" at bounding box center [397, 352] width 60 height 20
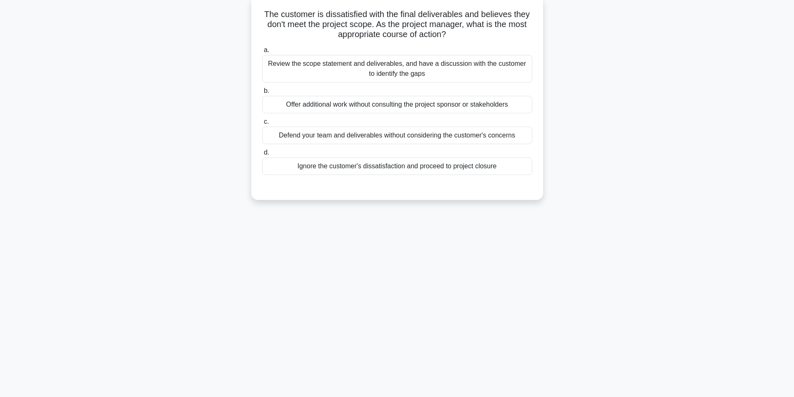
scroll to position [53, 0]
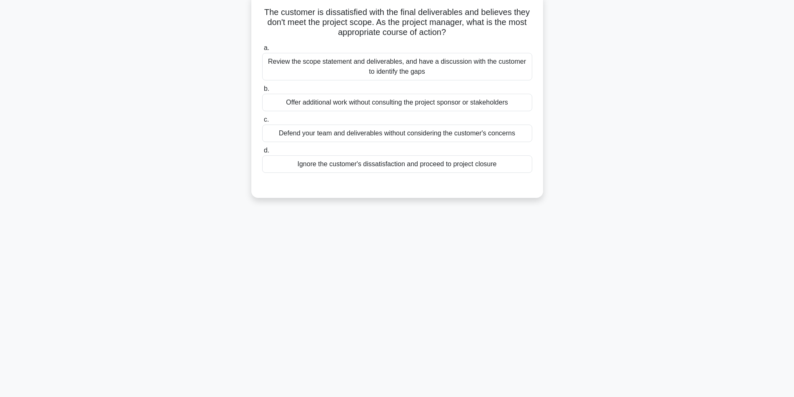
click at [396, 70] on div "Review the scope statement and deliverables, and have a discussion with the cus…" at bounding box center [397, 66] width 270 height 27
click at [262, 51] on input "a. Review the scope statement and deliverables, and have a discussion with the …" at bounding box center [262, 47] width 0 height 5
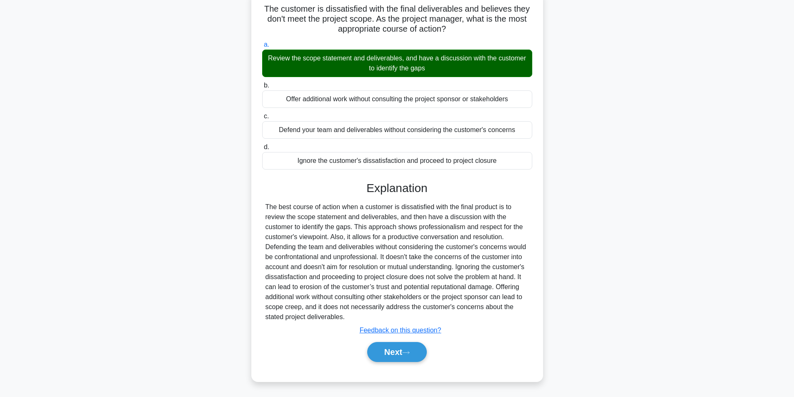
scroll to position [57, 0]
click at [401, 355] on button "Next" at bounding box center [397, 352] width 60 height 20
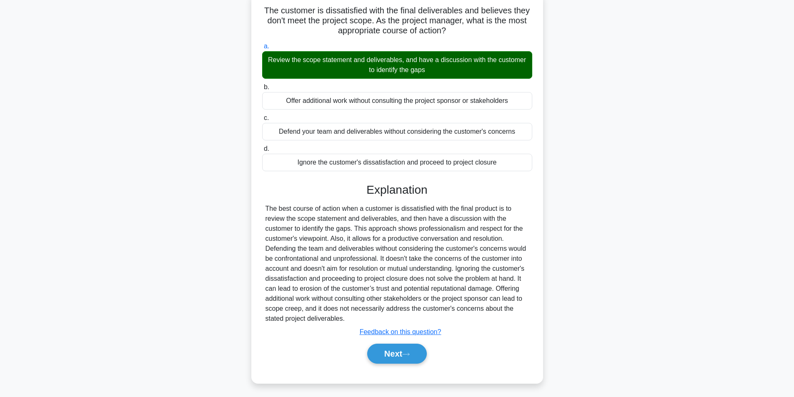
scroll to position [53, 0]
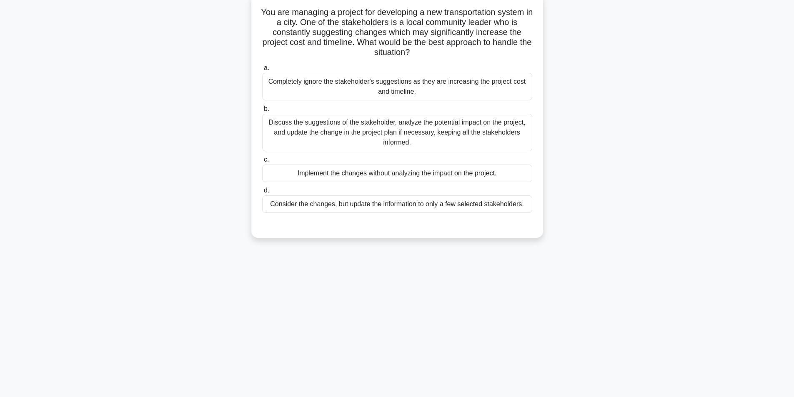
click at [392, 131] on div "Discuss the suggestions of the stakeholder, analyze the potential impact on the…" at bounding box center [397, 132] width 270 height 37
click at [262, 112] on input "b. Discuss the suggestions of the stakeholder, analyze the potential impact on …" at bounding box center [262, 108] width 0 height 5
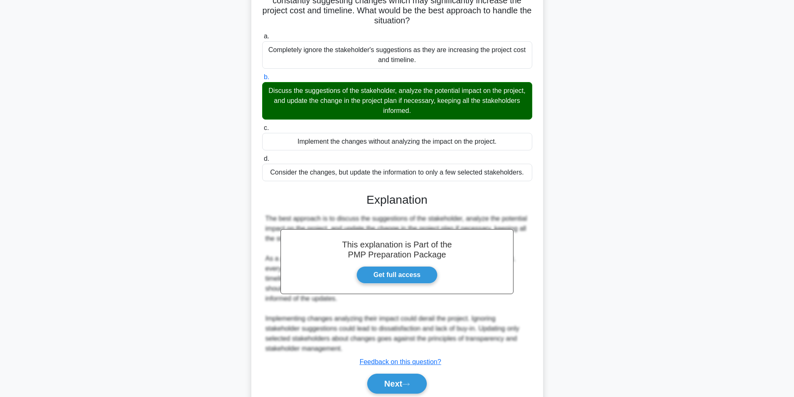
scroll to position [117, 0]
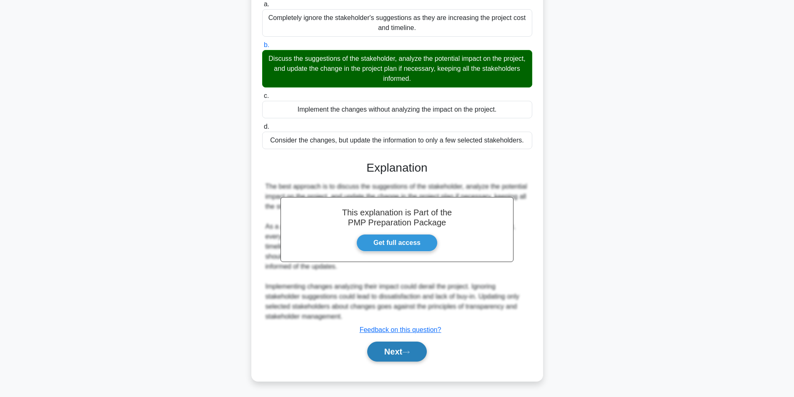
click at [395, 354] on button "Next" at bounding box center [397, 352] width 60 height 20
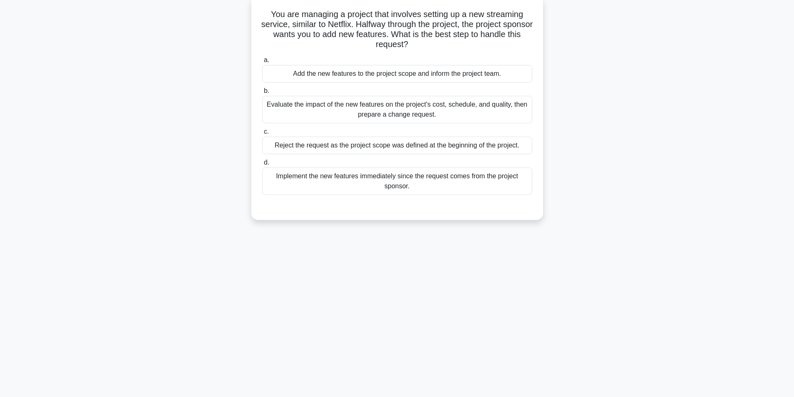
scroll to position [53, 0]
click at [375, 109] on div "Evaluate the impact of the new features on the project's cost, schedule, and qu…" at bounding box center [397, 107] width 270 height 27
click at [262, 92] on input "b. Evaluate the impact of the new features on the project's cost, schedule, and…" at bounding box center [262, 88] width 0 height 5
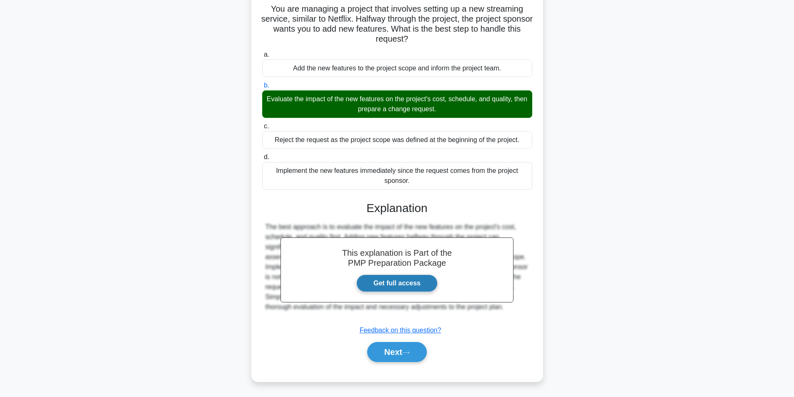
scroll to position [57, 0]
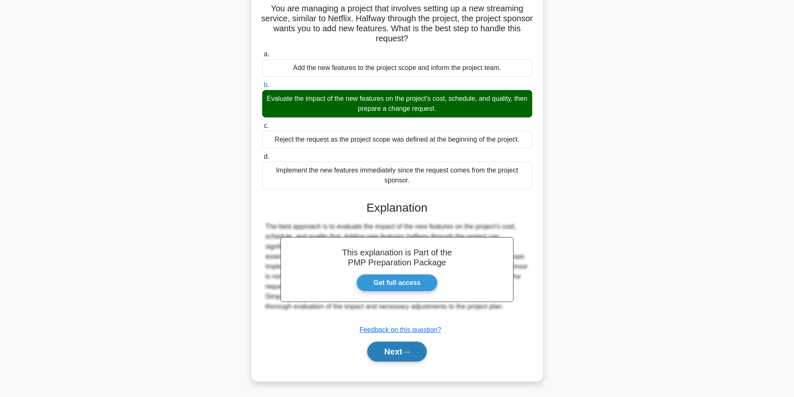
click at [385, 348] on button "Next" at bounding box center [397, 352] width 60 height 20
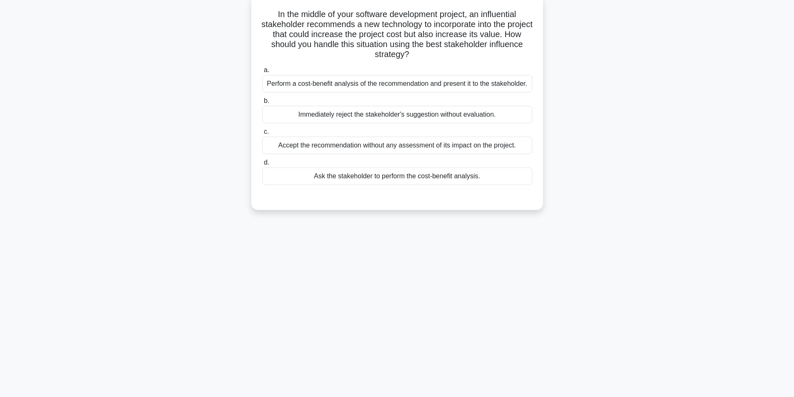
scroll to position [53, 0]
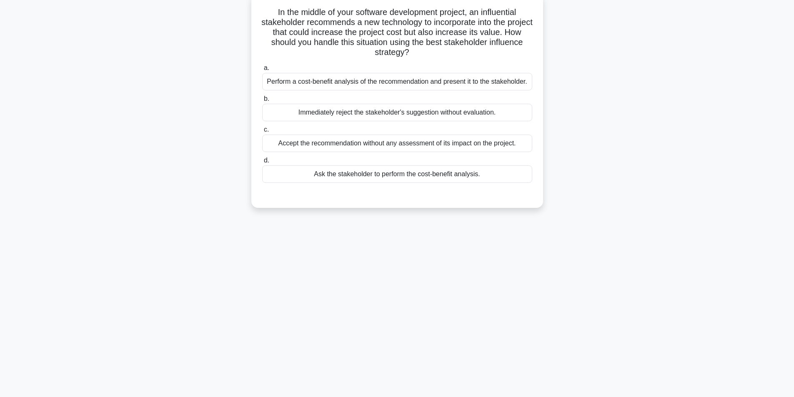
click at [391, 86] on div "Perform a cost-benefit analysis of the recommendation and present it to the sta…" at bounding box center [397, 81] width 270 height 17
click at [262, 71] on input "a. Perform a cost-benefit analysis of the recommendation and present it to the …" at bounding box center [262, 67] width 0 height 5
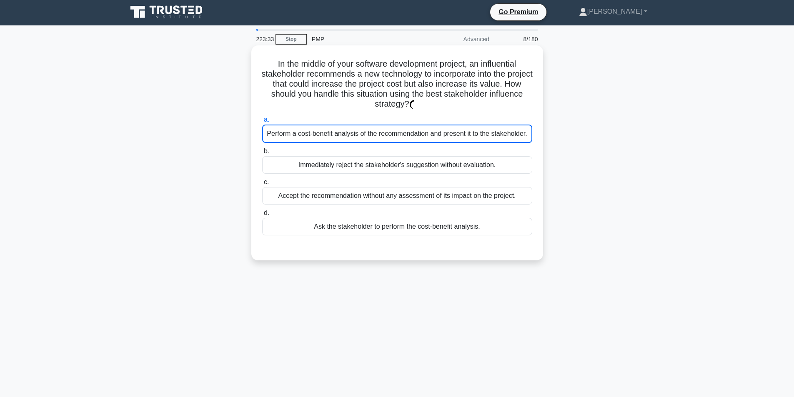
scroll to position [0, 0]
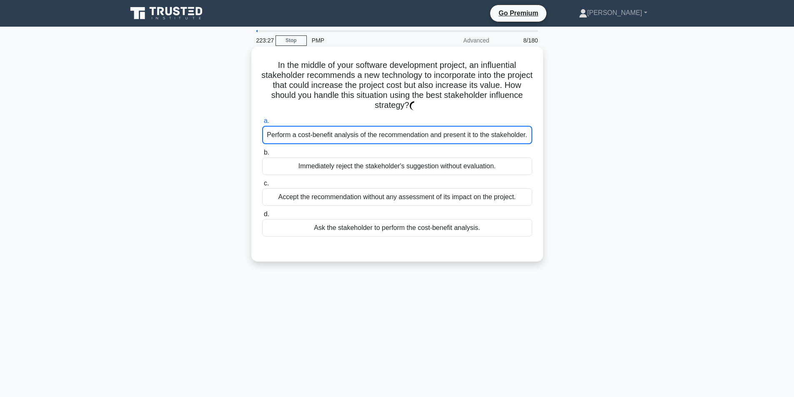
click at [404, 135] on div "Perform a cost-benefit analysis of the recommendation and present it to the sta…" at bounding box center [397, 135] width 270 height 18
click at [262, 124] on input "a. Perform a cost-benefit analysis of the recommendation and present it to the …" at bounding box center [262, 120] width 0 height 5
click at [404, 135] on div "Perform a cost-benefit analysis of the recommendation and present it to the sta…" at bounding box center [397, 135] width 270 height 18
click at [262, 124] on input "a. Perform a cost-benefit analysis of the recommendation and present it to the …" at bounding box center [262, 120] width 0 height 5
click at [404, 135] on div "Perform a cost-benefit analysis of the recommendation and present it to the sta…" at bounding box center [397, 135] width 270 height 18
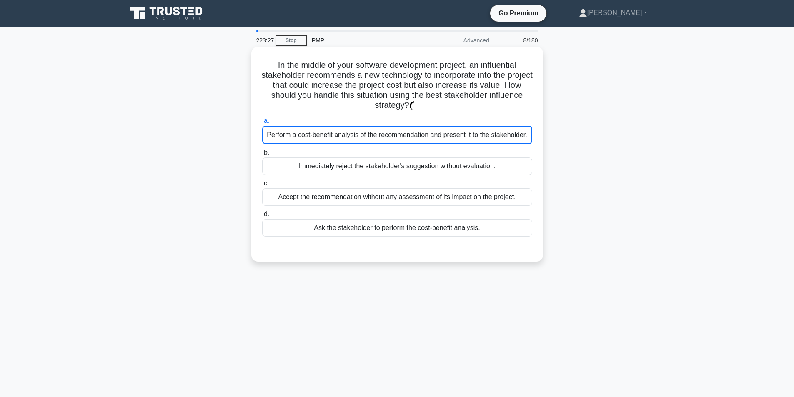
click at [262, 124] on input "a. Perform a cost-benefit analysis of the recommendation and present it to the …" at bounding box center [262, 120] width 0 height 5
click at [404, 136] on div "Perform a cost-benefit analysis of the recommendation and present it to the sta…" at bounding box center [397, 135] width 270 height 18
click at [262, 124] on input "a. Perform a cost-benefit analysis of the recommendation and present it to the …" at bounding box center [262, 120] width 0 height 5
click at [404, 136] on div "Perform a cost-benefit analysis of the recommendation and present it to the sta…" at bounding box center [397, 135] width 270 height 18
click at [262, 124] on input "a. Perform a cost-benefit analysis of the recommendation and present it to the …" at bounding box center [262, 120] width 0 height 5
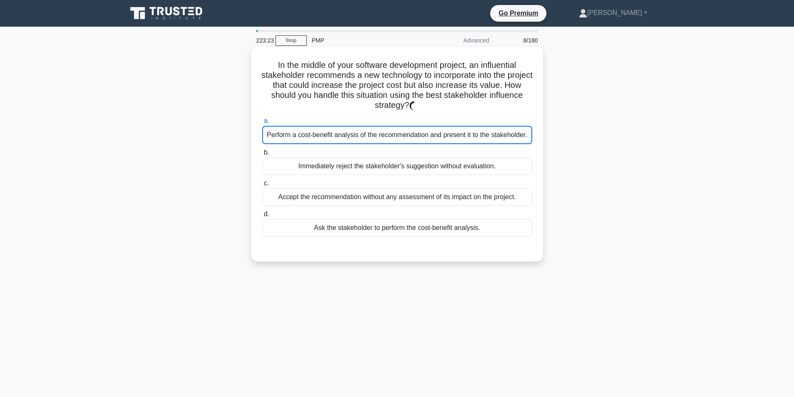
click at [404, 136] on div "Perform a cost-benefit analysis of the recommendation and present it to the sta…" at bounding box center [397, 135] width 270 height 18
click at [262, 124] on input "a. Perform a cost-benefit analysis of the recommendation and present it to the …" at bounding box center [262, 120] width 0 height 5
click at [404, 136] on div "Perform a cost-benefit analysis of the recommendation and present it to the sta…" at bounding box center [397, 135] width 270 height 18
click at [262, 124] on input "a. Perform a cost-benefit analysis of the recommendation and present it to the …" at bounding box center [262, 120] width 0 height 5
click at [404, 136] on div "Perform a cost-benefit analysis of the recommendation and present it to the sta…" at bounding box center [397, 135] width 270 height 18
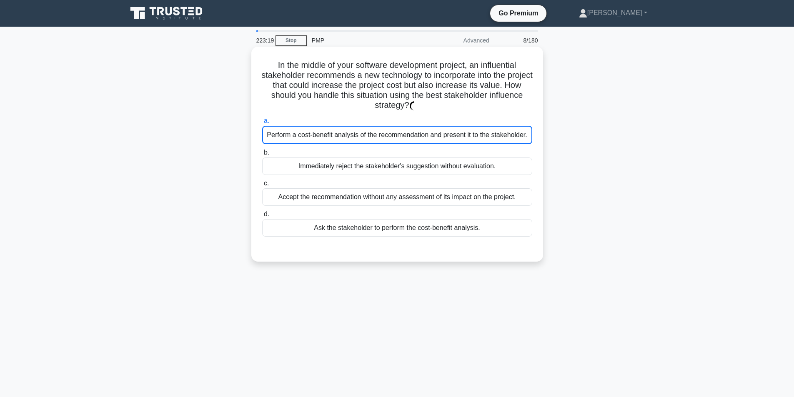
click at [262, 124] on input "a. Perform a cost-benefit analysis of the recommendation and present it to the …" at bounding box center [262, 120] width 0 height 5
click at [439, 139] on div "Perform a cost-benefit analysis of the recommendation and present it to the sta…" at bounding box center [397, 135] width 270 height 18
click at [262, 124] on input "a. Perform a cost-benefit analysis of the recommendation and present it to the …" at bounding box center [262, 120] width 0 height 5
click at [388, 137] on div "Perform a cost-benefit analysis of the recommendation and present it to the sta…" at bounding box center [397, 135] width 270 height 18
click at [262, 124] on input "a. Perform a cost-benefit analysis of the recommendation and present it to the …" at bounding box center [262, 120] width 0 height 5
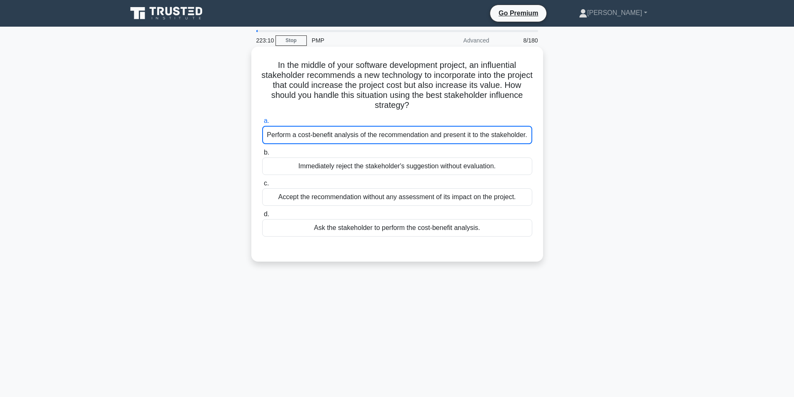
click at [388, 137] on div "Perform a cost-benefit analysis of the recommendation and present it to the sta…" at bounding box center [397, 135] width 270 height 18
click at [262, 124] on input "a. Perform a cost-benefit analysis of the recommendation and present it to the …" at bounding box center [262, 120] width 0 height 5
click at [340, 131] on div "Perform a cost-benefit analysis of the recommendation and present it to the sta…" at bounding box center [397, 135] width 270 height 18
click at [262, 124] on input "a. Perform a cost-benefit analysis of the recommendation and present it to the …" at bounding box center [262, 120] width 0 height 5
click at [340, 131] on div "Perform a cost-benefit analysis of the recommendation and present it to the sta…" at bounding box center [397, 135] width 270 height 18
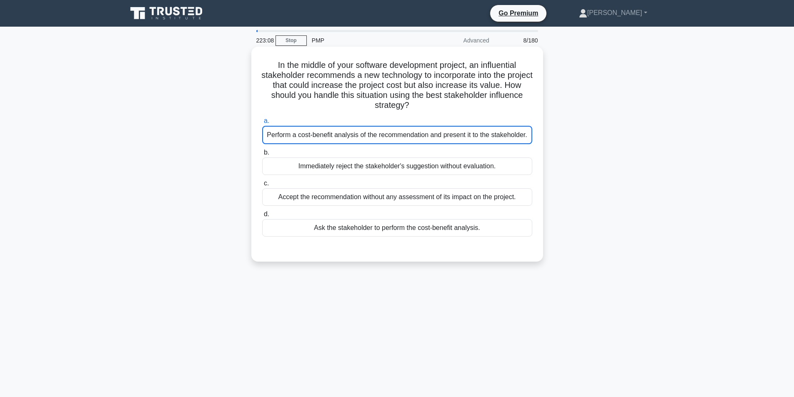
click at [262, 124] on input "a. Perform a cost-benefit analysis of the recommendation and present it to the …" at bounding box center [262, 120] width 0 height 5
click at [340, 131] on div "Perform a cost-benefit analysis of the recommendation and present it to the sta…" at bounding box center [397, 135] width 270 height 18
click at [262, 124] on input "a. Perform a cost-benefit analysis of the recommendation and present it to the …" at bounding box center [262, 120] width 0 height 5
click at [435, 133] on div "Perform a cost-benefit analysis of the recommendation and present it to the sta…" at bounding box center [397, 135] width 270 height 18
click at [262, 124] on input "a. Perform a cost-benefit analysis of the recommendation and present it to the …" at bounding box center [262, 120] width 0 height 5
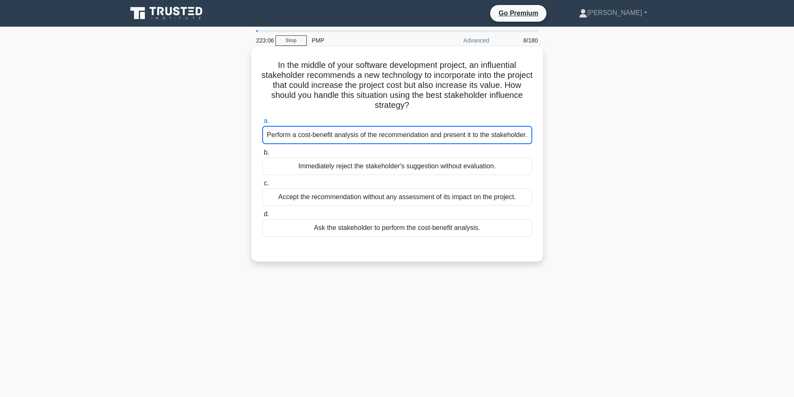
click at [435, 133] on div "Perform a cost-benefit analysis of the recommendation and present it to the sta…" at bounding box center [397, 135] width 270 height 18
click at [262, 124] on input "a. Perform a cost-benefit analysis of the recommendation and present it to the …" at bounding box center [262, 120] width 0 height 5
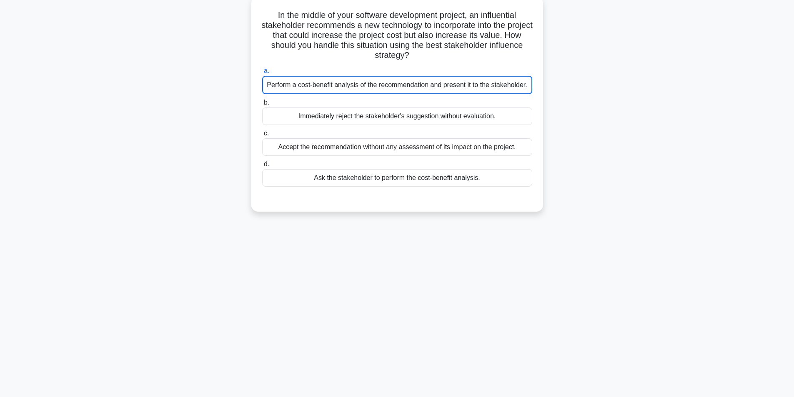
scroll to position [53, 0]
click at [430, 270] on div "223:02 Stop PMP Advanced 8/180 In the middle of your software development proje…" at bounding box center [397, 185] width 550 height 417
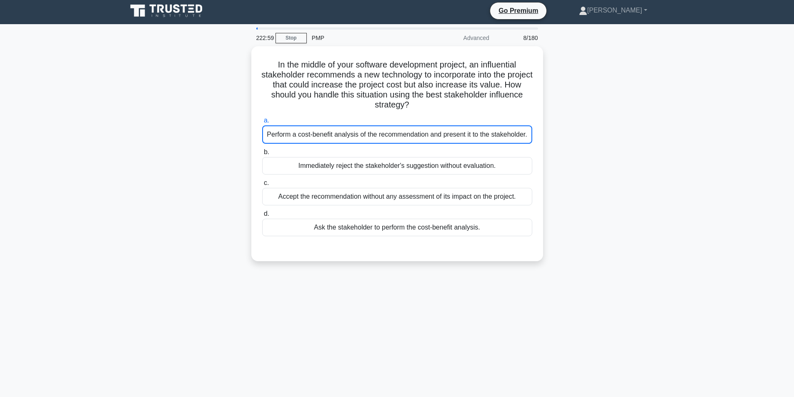
scroll to position [0, 0]
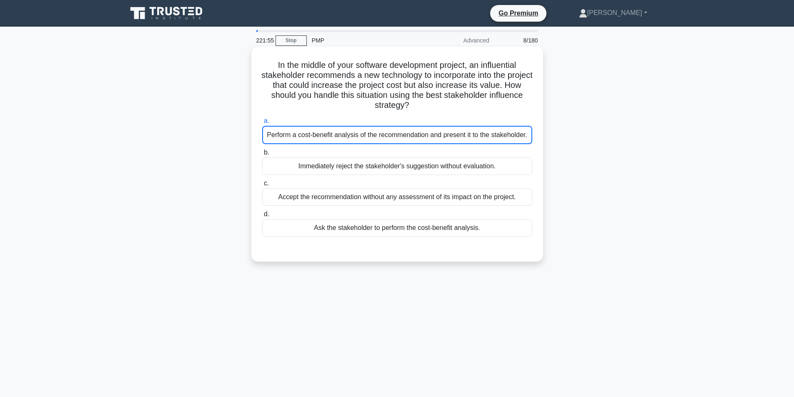
click at [331, 138] on div "Perform a cost-benefit analysis of the recommendation and present it to the sta…" at bounding box center [397, 135] width 270 height 18
click at [262, 124] on input "a. Perform a cost-benefit analysis of the recommendation and present it to the …" at bounding box center [262, 120] width 0 height 5
click at [331, 138] on div "Perform a cost-benefit analysis of the recommendation and present it to the sta…" at bounding box center [397, 135] width 270 height 18
click at [262, 124] on input "a. Perform a cost-benefit analysis of the recommendation and present it to the …" at bounding box center [262, 120] width 0 height 5
click at [374, 135] on div "Perform a cost-benefit analysis of the recommendation and present it to the sta…" at bounding box center [397, 135] width 270 height 18
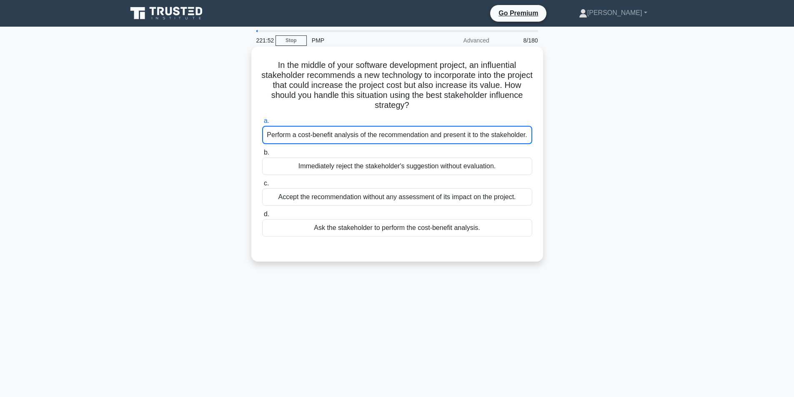
click at [262, 124] on input "a. Perform a cost-benefit analysis of the recommendation and present it to the …" at bounding box center [262, 120] width 0 height 5
click at [368, 132] on div "Perform a cost-benefit analysis of the recommendation and present it to the sta…" at bounding box center [397, 135] width 270 height 18
click at [262, 124] on input "a. Perform a cost-benefit analysis of the recommendation and present it to the …" at bounding box center [262, 120] width 0 height 5
click at [368, 132] on div "Perform a cost-benefit analysis of the recommendation and present it to the sta…" at bounding box center [397, 135] width 270 height 18
click at [262, 124] on input "a. Perform a cost-benefit analysis of the recommendation and present it to the …" at bounding box center [262, 120] width 0 height 5
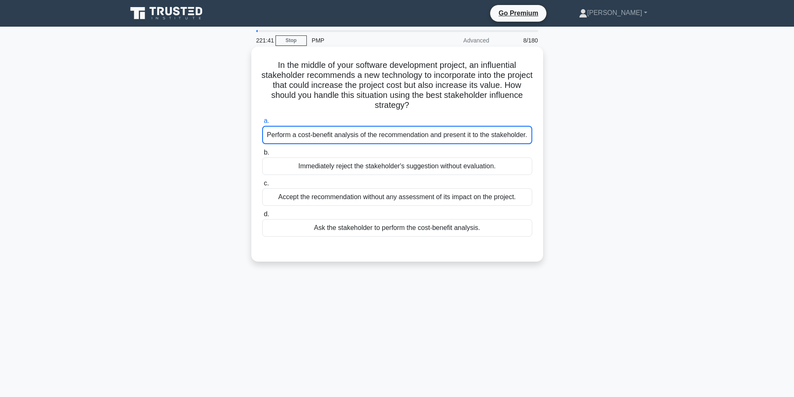
click at [366, 155] on label "b. Immediately reject the stakeholder's suggestion without evaluation." at bounding box center [397, 160] width 270 height 27
click at [262, 155] on input "b. Immediately reject the stakeholder's suggestion without evaluation." at bounding box center [262, 152] width 0 height 5
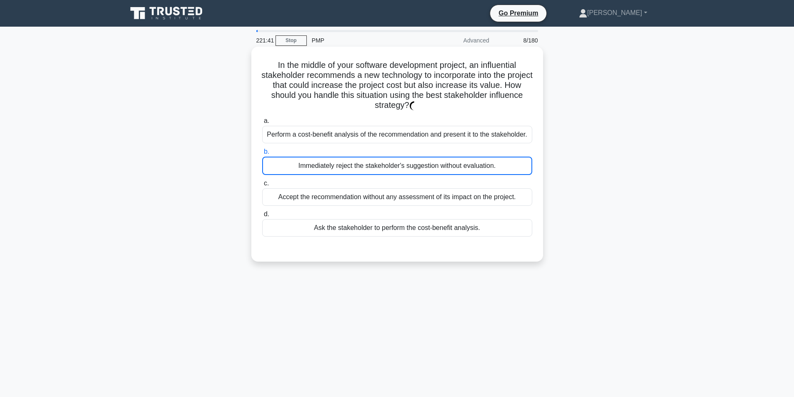
click at [360, 132] on div "Perform a cost-benefit analysis of the recommendation and present it to the sta…" at bounding box center [397, 134] width 270 height 17
click at [262, 124] on input "a. Perform a cost-benefit analysis of the recommendation and present it to the …" at bounding box center [262, 120] width 0 height 5
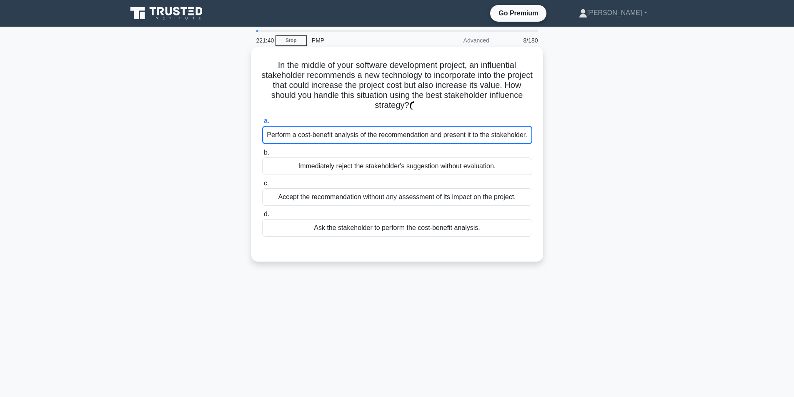
click at [360, 132] on div "Perform a cost-benefit analysis of the recommendation and present it to the sta…" at bounding box center [397, 135] width 270 height 18
click at [262, 124] on input "a. Perform a cost-benefit analysis of the recommendation and present it to the …" at bounding box center [262, 120] width 0 height 5
click at [360, 132] on div "Perform a cost-benefit analysis of the recommendation and present it to the sta…" at bounding box center [397, 135] width 270 height 18
click at [262, 124] on input "a. Perform a cost-benefit analysis of the recommendation and present it to the …" at bounding box center [262, 120] width 0 height 5
click at [360, 132] on div "Perform a cost-benefit analysis of the recommendation and present it to the sta…" at bounding box center [397, 135] width 270 height 18
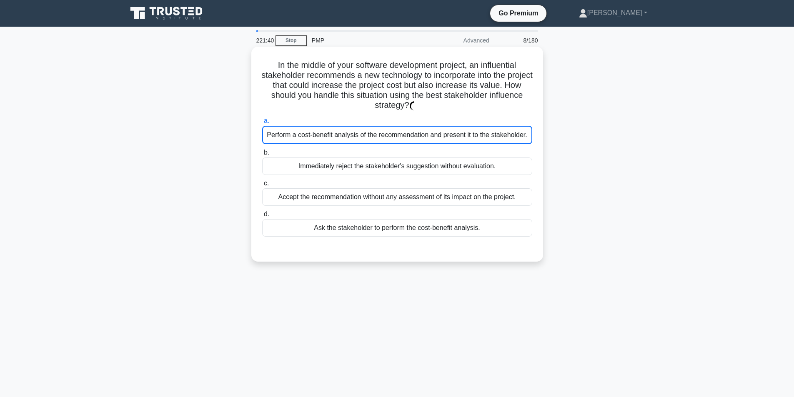
click at [262, 124] on input "a. Perform a cost-benefit analysis of the recommendation and present it to the …" at bounding box center [262, 120] width 0 height 5
click at [372, 135] on div "Perform a cost-benefit analysis of the recommendation and present it to the sta…" at bounding box center [397, 135] width 270 height 18
click at [262, 124] on input "a. Perform a cost-benefit analysis of the recommendation and present it to the …" at bounding box center [262, 120] width 0 height 5
click at [372, 135] on div "Perform a cost-benefit analysis of the recommendation and present it to the sta…" at bounding box center [397, 135] width 270 height 18
click at [262, 124] on input "a. Perform a cost-benefit analysis of the recommendation and present it to the …" at bounding box center [262, 120] width 0 height 5
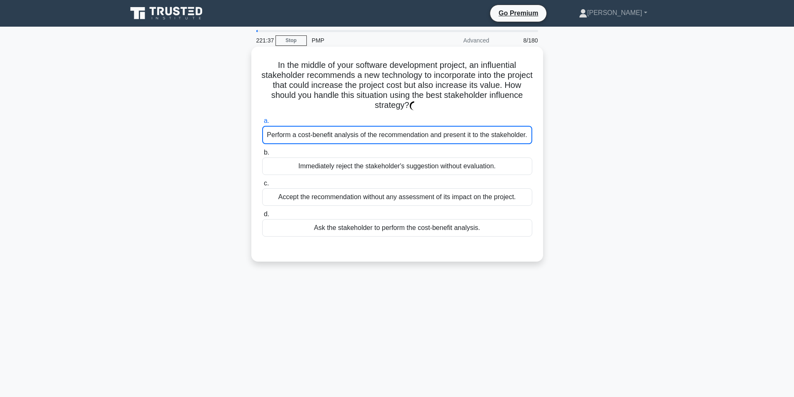
click at [393, 134] on div "Perform a cost-benefit analysis of the recommendation and present it to the sta…" at bounding box center [397, 135] width 270 height 18
click at [363, 137] on div "Perform a cost-benefit analysis of the recommendation and present it to the sta…" at bounding box center [397, 135] width 270 height 18
click at [262, 124] on input "a. Perform a cost-benefit analysis of the recommendation and present it to the …" at bounding box center [262, 120] width 0 height 5
click at [363, 137] on div "Perform a cost-benefit analysis of the recommendation and present it to the sta…" at bounding box center [397, 135] width 270 height 18
click at [262, 124] on input "a. Perform a cost-benefit analysis of the recommendation and present it to the …" at bounding box center [262, 120] width 0 height 5
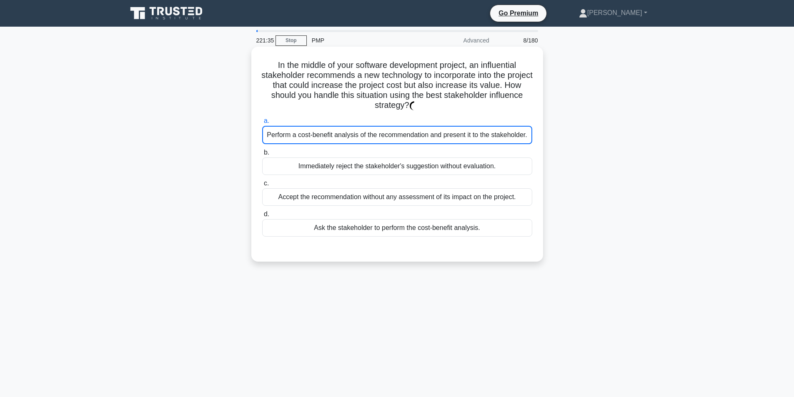
click at [363, 137] on div "Perform a cost-benefit analysis of the recommendation and present it to the sta…" at bounding box center [397, 135] width 270 height 18
click at [262, 124] on input "a. Perform a cost-benefit analysis of the recommendation and present it to the …" at bounding box center [262, 120] width 0 height 5
click at [363, 137] on div "Perform a cost-benefit analysis of the recommendation and present it to the sta…" at bounding box center [397, 135] width 270 height 18
click at [262, 124] on input "a. Perform a cost-benefit analysis of the recommendation and present it to the …" at bounding box center [262, 120] width 0 height 5
click at [524, 140] on div "Perform a cost-benefit analysis of the recommendation and present it to the sta…" at bounding box center [397, 135] width 270 height 18
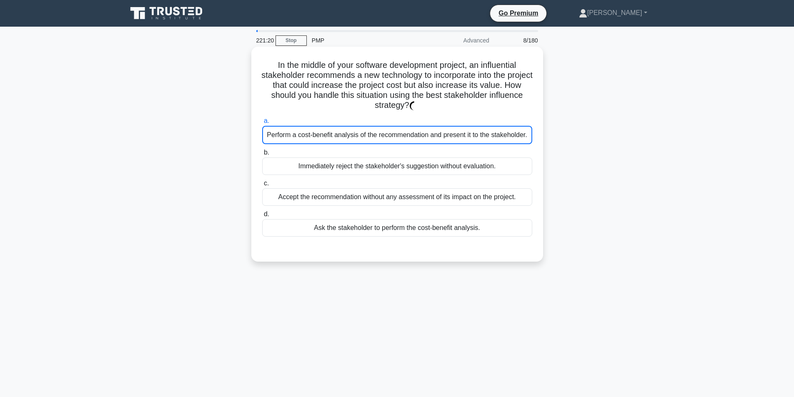
click at [262, 124] on input "a. Perform a cost-benefit analysis of the recommendation and present it to the …" at bounding box center [262, 120] width 0 height 5
click at [524, 140] on div "Perform a cost-benefit analysis of the recommendation and present it to the sta…" at bounding box center [397, 135] width 270 height 18
click at [262, 124] on input "a. Perform a cost-benefit analysis of the recommendation and present it to the …" at bounding box center [262, 120] width 0 height 5
click at [524, 140] on div "Perform a cost-benefit analysis of the recommendation and present it to the sta…" at bounding box center [397, 135] width 270 height 18
click at [262, 124] on input "a. Perform a cost-benefit analysis of the recommendation and present it to the …" at bounding box center [262, 120] width 0 height 5
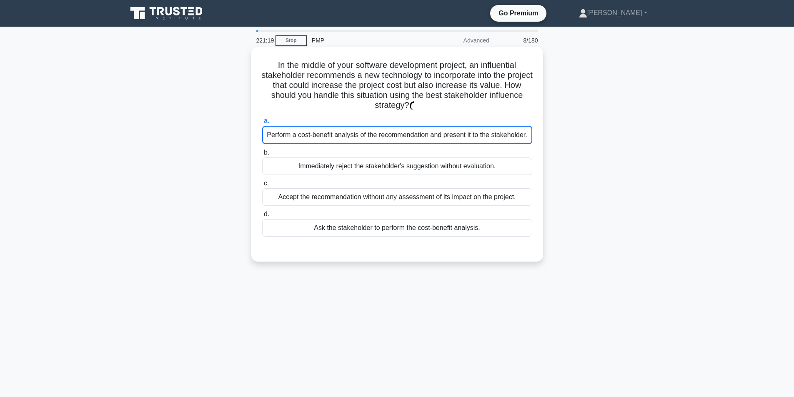
click at [524, 140] on div "Perform a cost-benefit analysis of the recommendation and present it to the sta…" at bounding box center [397, 135] width 270 height 18
click at [262, 124] on input "a. Perform a cost-benefit analysis of the recommendation and present it to the …" at bounding box center [262, 120] width 0 height 5
click at [524, 140] on div "Perform a cost-benefit analysis of the recommendation and present it to the sta…" at bounding box center [397, 135] width 270 height 18
click at [262, 124] on input "a. Perform a cost-benefit analysis of the recommendation and present it to the …" at bounding box center [262, 120] width 0 height 5
click at [524, 140] on div "Perform a cost-benefit analysis of the recommendation and present it to the sta…" at bounding box center [397, 135] width 270 height 18
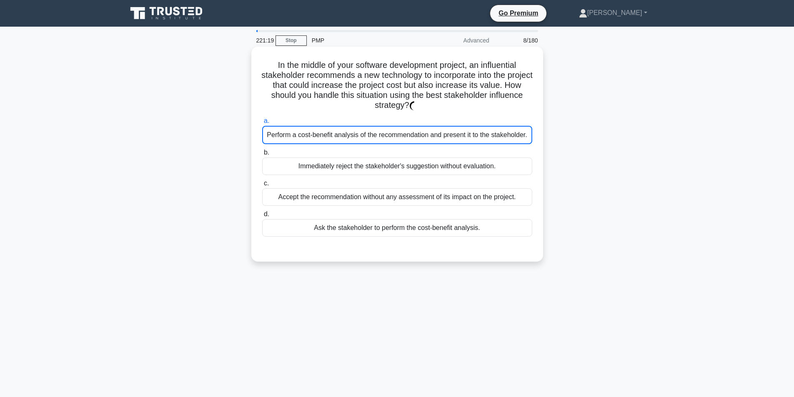
click at [262, 124] on input "a. Perform a cost-benefit analysis of the recommendation and present it to the …" at bounding box center [262, 120] width 0 height 5
click at [524, 140] on div "Perform a cost-benefit analysis of the recommendation and present it to the sta…" at bounding box center [397, 135] width 270 height 18
click at [262, 124] on input "a. Perform a cost-benefit analysis of the recommendation and present it to the …" at bounding box center [262, 120] width 0 height 5
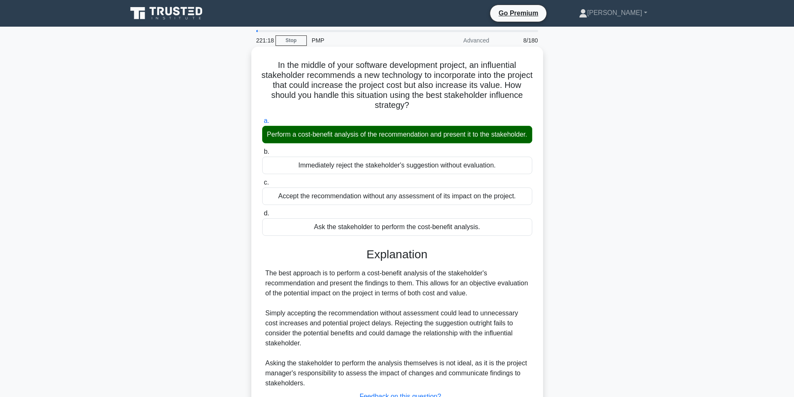
click at [524, 140] on div "Perform a cost-benefit analysis of the recommendation and present it to the sta…" at bounding box center [397, 134] width 270 height 17
click at [262, 124] on input "a. Perform a cost-benefit analysis of the recommendation and present it to the …" at bounding box center [262, 120] width 0 height 5
click at [506, 139] on div "Perform a cost-benefit analysis of the recommendation and present it to the sta…" at bounding box center [397, 134] width 270 height 17
click at [262, 124] on input "a. Perform a cost-benefit analysis of the recommendation and present it to the …" at bounding box center [262, 120] width 0 height 5
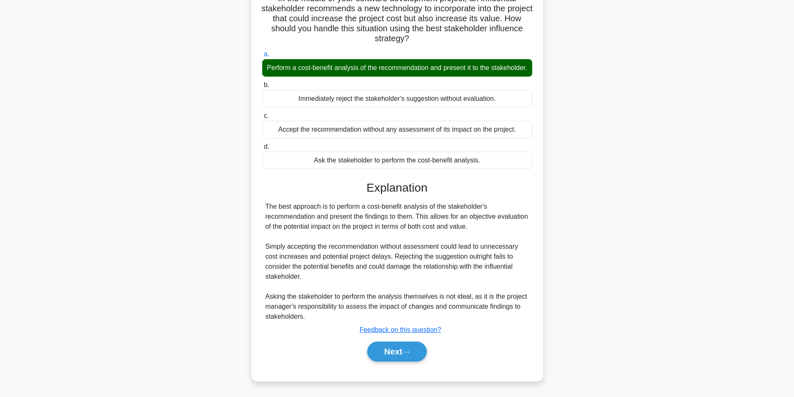
scroll to position [77, 0]
click at [401, 356] on button "Next" at bounding box center [397, 352] width 60 height 20
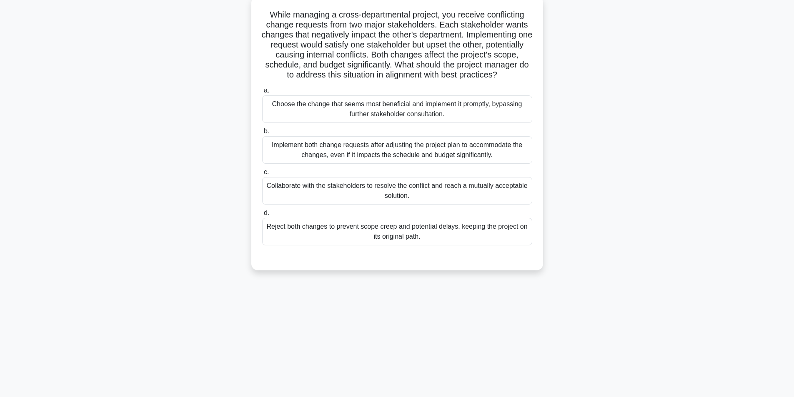
scroll to position [53, 0]
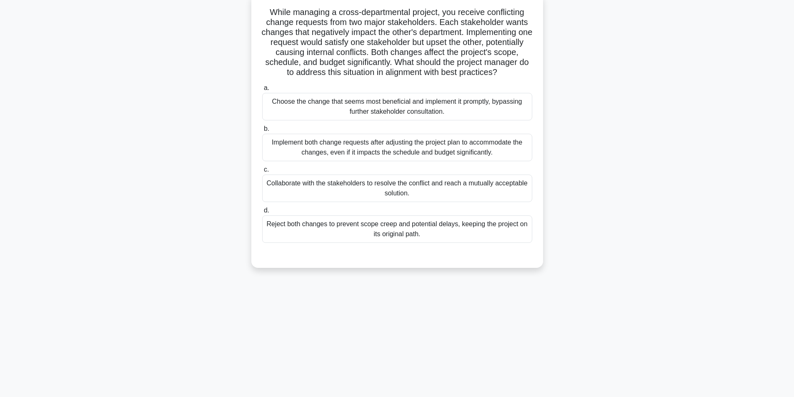
click at [398, 199] on div "Collaborate with the stakeholders to resolve the conflict and reach a mutually …" at bounding box center [397, 188] width 270 height 27
click at [262, 172] on input "c. Collaborate with the stakeholders to resolve the conflict and reach a mutual…" at bounding box center [262, 169] width 0 height 5
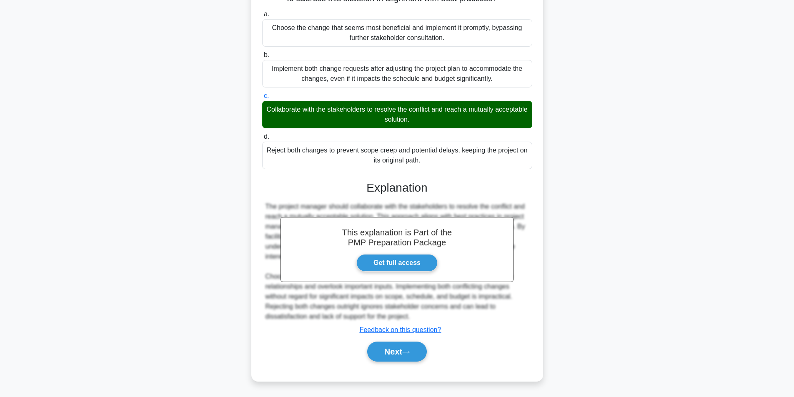
scroll to position [137, 0]
click at [400, 352] on button "Next" at bounding box center [397, 352] width 60 height 20
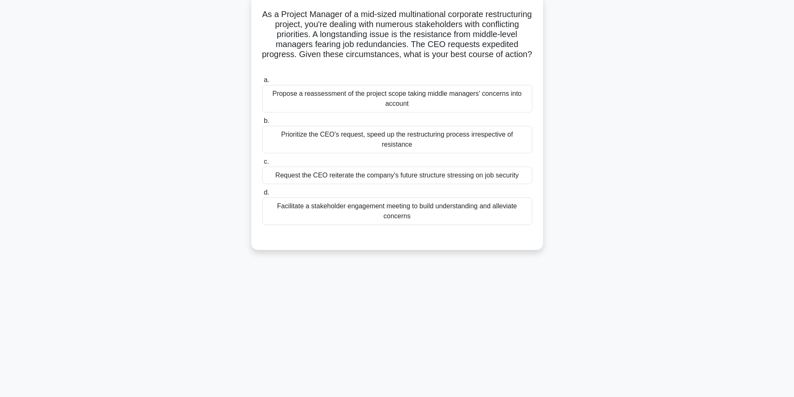
scroll to position [53, 0]
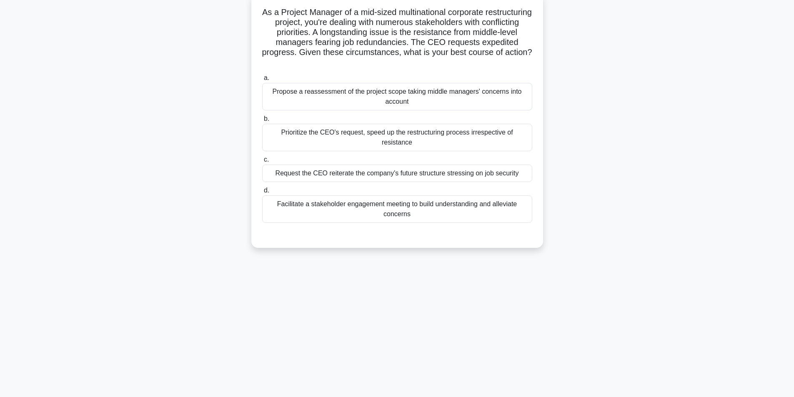
click at [377, 204] on div "Facilitate a stakeholder engagement meeting to build understanding and alleviat…" at bounding box center [397, 208] width 270 height 27
click at [262, 193] on input "d. Facilitate a stakeholder engagement meeting to build understanding and allev…" at bounding box center [262, 190] width 0 height 5
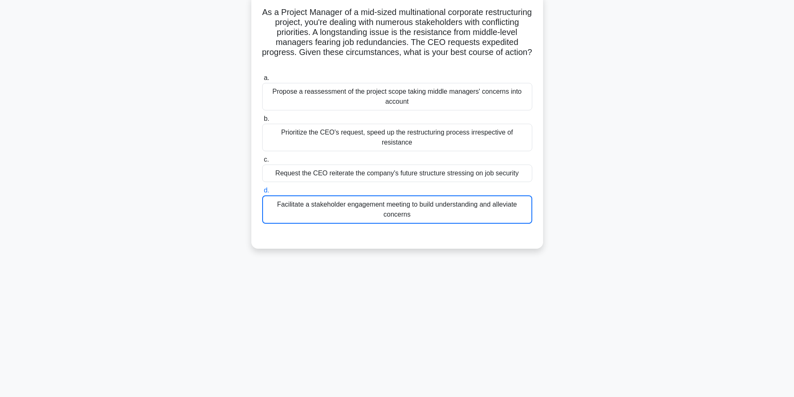
click at [371, 202] on div "Facilitate a stakeholder engagement meeting to build understanding and alleviat…" at bounding box center [397, 209] width 270 height 28
click at [262, 193] on input "d. Facilitate a stakeholder engagement meeting to build understanding and allev…" at bounding box center [262, 190] width 0 height 5
click at [371, 202] on div "Facilitate a stakeholder engagement meeting to build understanding and alleviat…" at bounding box center [397, 209] width 270 height 28
click at [262, 193] on input "d. Facilitate a stakeholder engagement meeting to build understanding and allev…" at bounding box center [262, 190] width 0 height 5
click at [419, 198] on div "Facilitate a stakeholder engagement meeting to build understanding and alleviat…" at bounding box center [397, 209] width 270 height 28
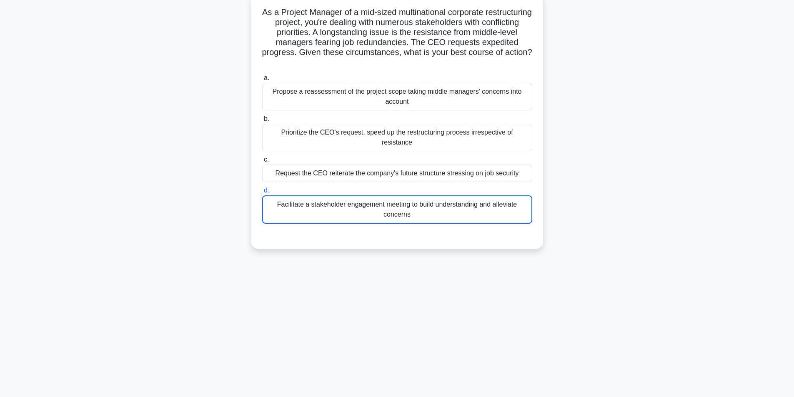
click at [262, 193] on input "d. Facilitate a stakeholder engagement meeting to build understanding and allev…" at bounding box center [262, 190] width 0 height 5
click at [419, 198] on div "Facilitate a stakeholder engagement meeting to build understanding and alleviat…" at bounding box center [397, 209] width 270 height 28
click at [262, 193] on input "d. Facilitate a stakeholder engagement meeting to build understanding and allev…" at bounding box center [262, 190] width 0 height 5
click at [419, 198] on div "Facilitate a stakeholder engagement meeting to build understanding and alleviat…" at bounding box center [397, 209] width 270 height 28
click at [262, 193] on input "d. Facilitate a stakeholder engagement meeting to build understanding and allev…" at bounding box center [262, 190] width 0 height 5
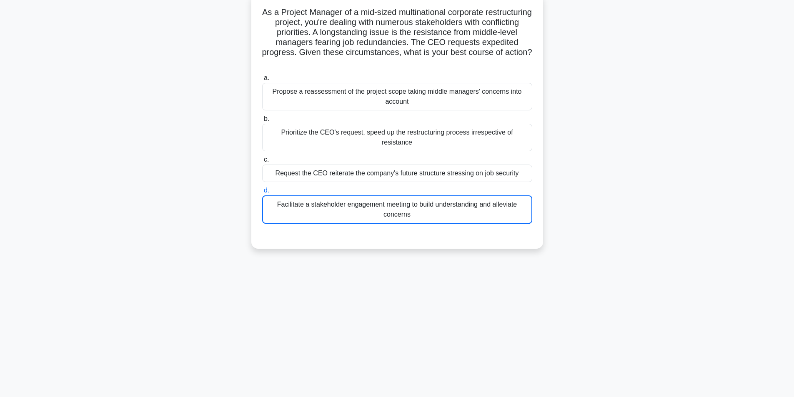
click at [440, 212] on div "Facilitate a stakeholder engagement meeting to build understanding and alleviat…" at bounding box center [397, 209] width 270 height 28
click at [262, 193] on input "d. Facilitate a stakeholder engagement meeting to build understanding and allev…" at bounding box center [262, 190] width 0 height 5
click at [439, 211] on div "Facilitate a stakeholder engagement meeting to build understanding and alleviat…" at bounding box center [397, 209] width 270 height 28
click at [262, 193] on input "d. Facilitate a stakeholder engagement meeting to build understanding and allev…" at bounding box center [262, 190] width 0 height 5
click at [372, 198] on div "Facilitate a stakeholder engagement meeting to build understanding and alleviat…" at bounding box center [397, 209] width 270 height 28
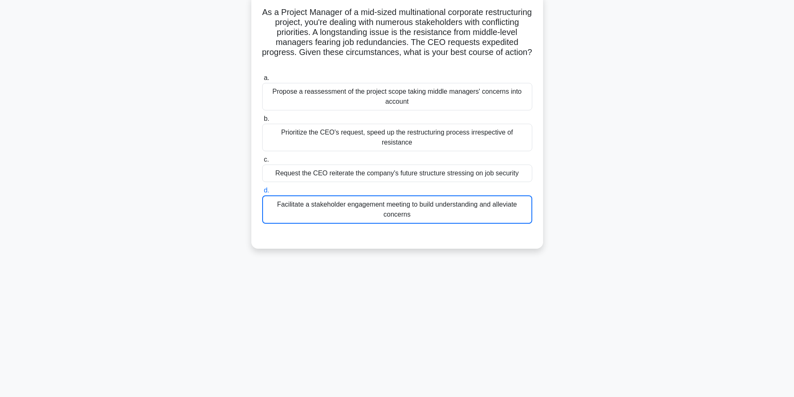
click at [262, 193] on input "d. Facilitate a stakeholder engagement meeting to build understanding and allev…" at bounding box center [262, 190] width 0 height 5
click at [372, 198] on div "Facilitate a stakeholder engagement meeting to build understanding and alleviat…" at bounding box center [397, 209] width 270 height 28
click at [262, 193] on input "d. Facilitate a stakeholder engagement meeting to build understanding and allev…" at bounding box center [262, 190] width 0 height 5
click at [372, 198] on div "Facilitate a stakeholder engagement meeting to build understanding and alleviat…" at bounding box center [397, 209] width 270 height 28
click at [262, 193] on input "d. Facilitate a stakeholder engagement meeting to build understanding and allev…" at bounding box center [262, 190] width 0 height 5
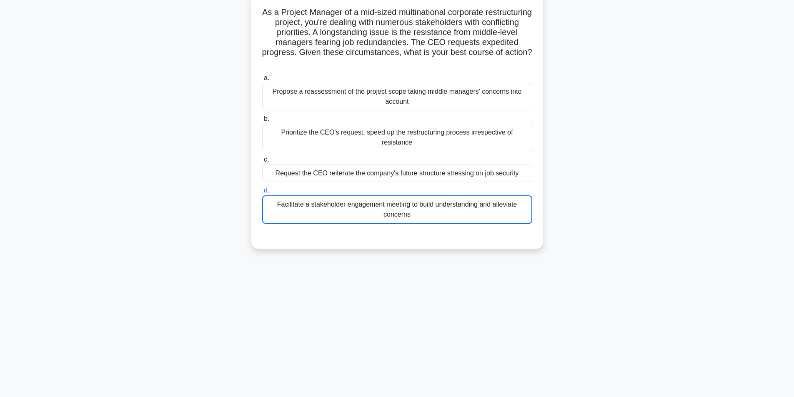
click at [366, 205] on div "Facilitate a stakeholder engagement meeting to build understanding and alleviat…" at bounding box center [397, 209] width 270 height 28
click at [262, 193] on input "d. Facilitate a stakeholder engagement meeting to build understanding and allev…" at bounding box center [262, 190] width 0 height 5
click at [334, 201] on div "Facilitate a stakeholder engagement meeting to build understanding and alleviat…" at bounding box center [397, 209] width 270 height 28
click at [262, 193] on input "d. Facilitate a stakeholder engagement meeting to build understanding and allev…" at bounding box center [262, 190] width 0 height 5
click at [333, 200] on div "Facilitate a stakeholder engagement meeting to build understanding and alleviat…" at bounding box center [397, 209] width 270 height 28
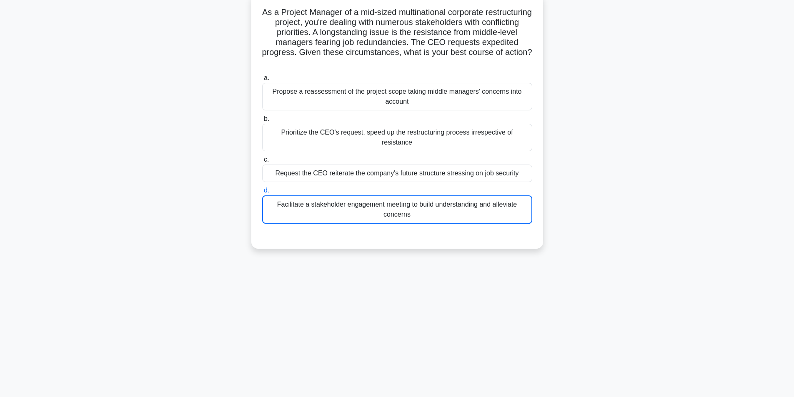
click at [262, 193] on input "d. Facilitate a stakeholder engagement meeting to build understanding and allev…" at bounding box center [262, 190] width 0 height 5
click at [333, 200] on div "Facilitate a stakeholder engagement meeting to build understanding and alleviat…" at bounding box center [397, 209] width 270 height 28
click at [262, 193] on input "d. Facilitate a stakeholder engagement meeting to build understanding and allev…" at bounding box center [262, 190] width 0 height 5
click at [333, 200] on div "Facilitate a stakeholder engagement meeting to build understanding and alleviat…" at bounding box center [397, 209] width 270 height 28
click at [262, 193] on input "d. Facilitate a stakeholder engagement meeting to build understanding and allev…" at bounding box center [262, 190] width 0 height 5
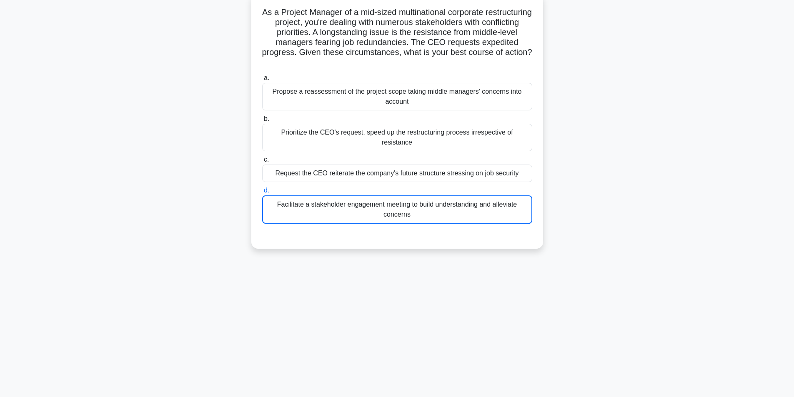
click at [332, 200] on div "Facilitate a stakeholder engagement meeting to build understanding and alleviat…" at bounding box center [397, 209] width 270 height 28
click at [262, 193] on input "d. Facilitate a stakeholder engagement meeting to build understanding and allev…" at bounding box center [262, 190] width 0 height 5
click at [332, 200] on div "Facilitate a stakeholder engagement meeting to build understanding and alleviat…" at bounding box center [397, 209] width 270 height 28
click at [262, 193] on input "d. Facilitate a stakeholder engagement meeting to build understanding and allev…" at bounding box center [262, 190] width 0 height 5
click at [331, 200] on div "Facilitate a stakeholder engagement meeting to build understanding and alleviat…" at bounding box center [397, 209] width 270 height 28
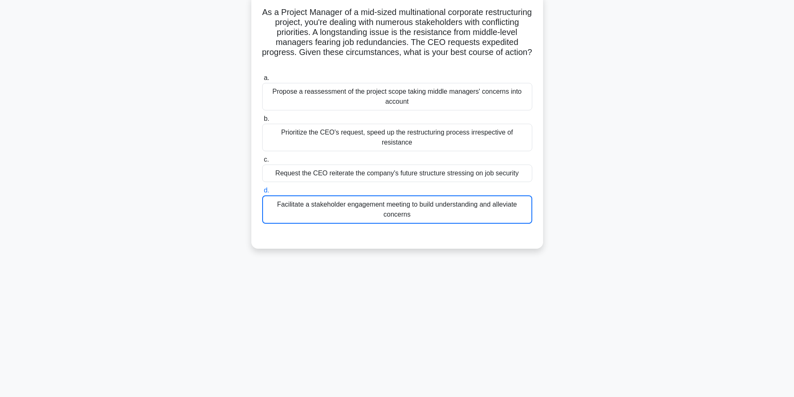
click at [262, 193] on input "d. Facilitate a stakeholder engagement meeting to build understanding and allev…" at bounding box center [262, 190] width 0 height 5
click at [331, 201] on div "Facilitate a stakeholder engagement meeting to build understanding and alleviat…" at bounding box center [397, 209] width 270 height 28
click at [262, 193] on input "d. Facilitate a stakeholder engagement meeting to build understanding and allev…" at bounding box center [262, 190] width 0 height 5
click at [331, 201] on div "Facilitate a stakeholder engagement meeting to build understanding and alleviat…" at bounding box center [397, 209] width 270 height 28
click at [262, 193] on input "d. Facilitate a stakeholder engagement meeting to build understanding and allev…" at bounding box center [262, 190] width 0 height 5
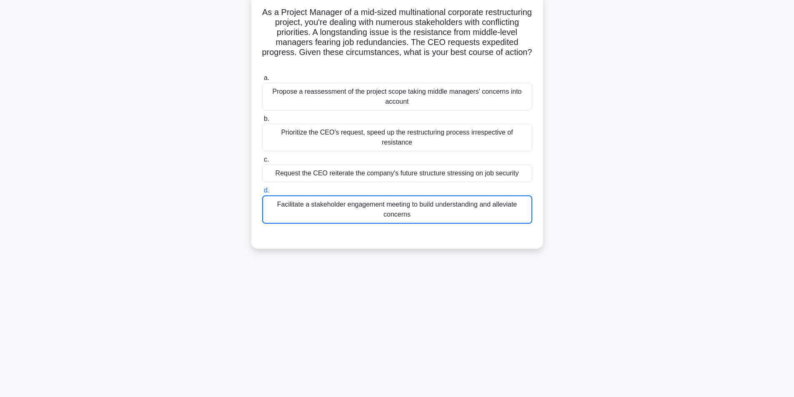
click at [331, 201] on div "Facilitate a stakeholder engagement meeting to build understanding and alleviat…" at bounding box center [397, 209] width 270 height 28
click at [262, 193] on input "d. Facilitate a stakeholder engagement meeting to build understanding and allev…" at bounding box center [262, 190] width 0 height 5
click at [331, 201] on div "Facilitate a stakeholder engagement meeting to build understanding and alleviat…" at bounding box center [397, 209] width 270 height 28
click at [262, 193] on input "d. Facilitate a stakeholder engagement meeting to build understanding and allev…" at bounding box center [262, 190] width 0 height 5
click at [331, 201] on div "Facilitate a stakeholder engagement meeting to build understanding and alleviat…" at bounding box center [397, 209] width 270 height 28
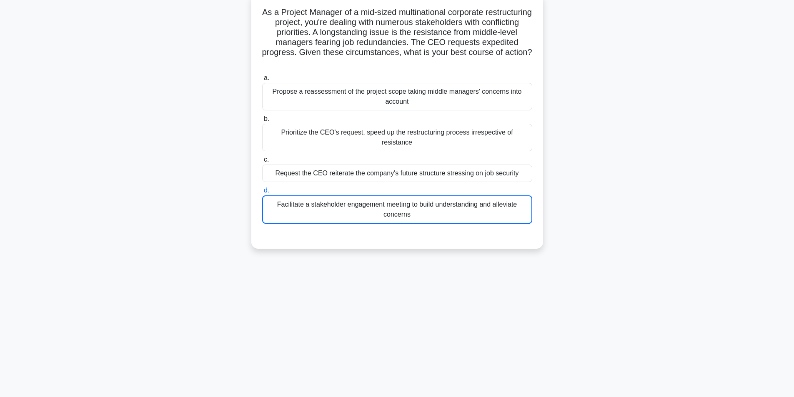
click at [262, 193] on input "d. Facilitate a stakeholder engagement meeting to build understanding and allev…" at bounding box center [262, 190] width 0 height 5
click at [331, 201] on div "Facilitate a stakeholder engagement meeting to build understanding and alleviat…" at bounding box center [397, 209] width 270 height 28
click at [262, 193] on input "d. Facilitate a stakeholder engagement meeting to build understanding and allev…" at bounding box center [262, 190] width 0 height 5
click at [334, 211] on div "Facilitate a stakeholder engagement meeting to build understanding and alleviat…" at bounding box center [397, 209] width 270 height 28
click at [262, 193] on input "d. Facilitate a stakeholder engagement meeting to build understanding and allev…" at bounding box center [262, 190] width 0 height 5
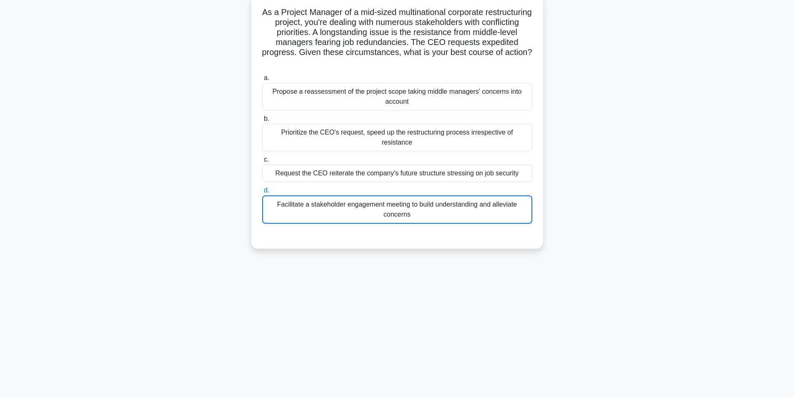
click at [335, 211] on div "Facilitate a stakeholder engagement meeting to build understanding and alleviat…" at bounding box center [397, 209] width 270 height 28
click at [262, 193] on input "d. Facilitate a stakeholder engagement meeting to build understanding and allev…" at bounding box center [262, 190] width 0 height 5
click at [335, 211] on div "Facilitate a stakeholder engagement meeting to build understanding and alleviat…" at bounding box center [397, 209] width 270 height 28
click at [262, 193] on input "d. Facilitate a stakeholder engagement meeting to build understanding and allev…" at bounding box center [262, 190] width 0 height 5
click at [334, 211] on div "Facilitate a stakeholder engagement meeting to build understanding and alleviat…" at bounding box center [397, 209] width 270 height 28
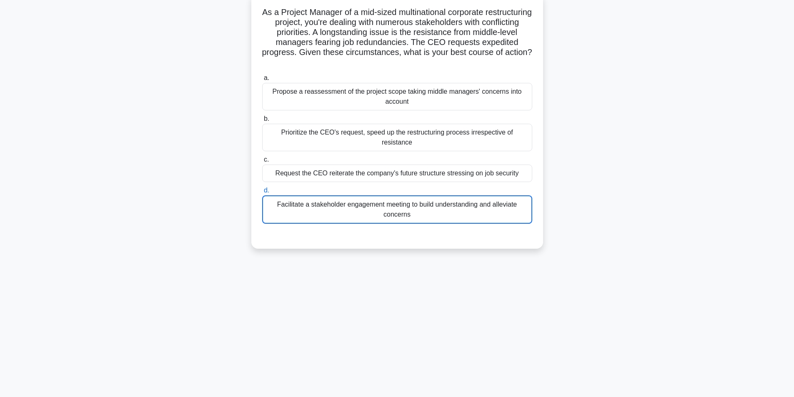
click at [262, 193] on input "d. Facilitate a stakeholder engagement meeting to build understanding and allev…" at bounding box center [262, 190] width 0 height 5
click at [333, 210] on div "Facilitate a stakeholder engagement meeting to build understanding and alleviat…" at bounding box center [397, 209] width 270 height 28
click at [262, 193] on input "d. Facilitate a stakeholder engagement meeting to build understanding and allev…" at bounding box center [262, 190] width 0 height 5
click at [332, 210] on div "Facilitate a stakeholder engagement meeting to build understanding and alleviat…" at bounding box center [397, 209] width 270 height 28
click at [262, 193] on input "d. Facilitate a stakeholder engagement meeting to build understanding and allev…" at bounding box center [262, 190] width 0 height 5
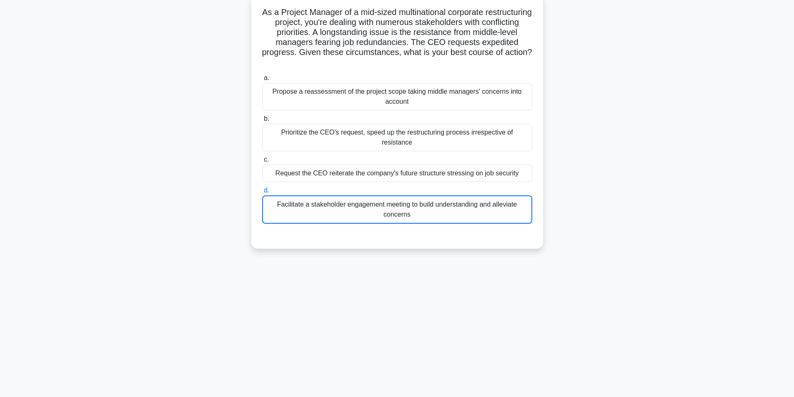
click at [332, 210] on div "Facilitate a stakeholder engagement meeting to build understanding and alleviat…" at bounding box center [397, 209] width 270 height 28
click at [262, 193] on input "d. Facilitate a stakeholder engagement meeting to build understanding and allev…" at bounding box center [262, 190] width 0 height 5
click at [332, 210] on div "Facilitate a stakeholder engagement meeting to build understanding and alleviat…" at bounding box center [397, 209] width 270 height 28
click at [262, 193] on input "d. Facilitate a stakeholder engagement meeting to build understanding and allev…" at bounding box center [262, 190] width 0 height 5
click at [332, 209] on div "Facilitate a stakeholder engagement meeting to build understanding and alleviat…" at bounding box center [397, 209] width 270 height 28
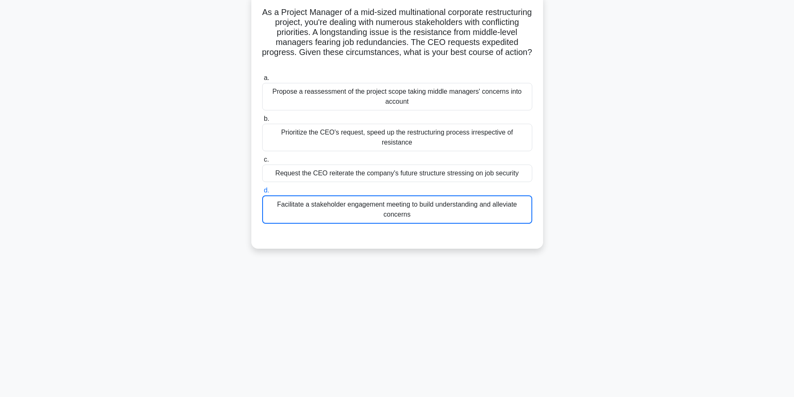
click at [262, 193] on input "d. Facilitate a stakeholder engagement meeting to build understanding and allev…" at bounding box center [262, 190] width 0 height 5
click at [334, 204] on div "Facilitate a stakeholder engagement meeting to build understanding and alleviat…" at bounding box center [397, 209] width 270 height 28
click at [262, 193] on input "d. Facilitate a stakeholder engagement meeting to build understanding and allev…" at bounding box center [262, 190] width 0 height 5
click at [335, 202] on div "Facilitate a stakeholder engagement meeting to build understanding and alleviat…" at bounding box center [397, 209] width 270 height 28
click at [262, 193] on input "d. Facilitate a stakeholder engagement meeting to build understanding and allev…" at bounding box center [262, 190] width 0 height 5
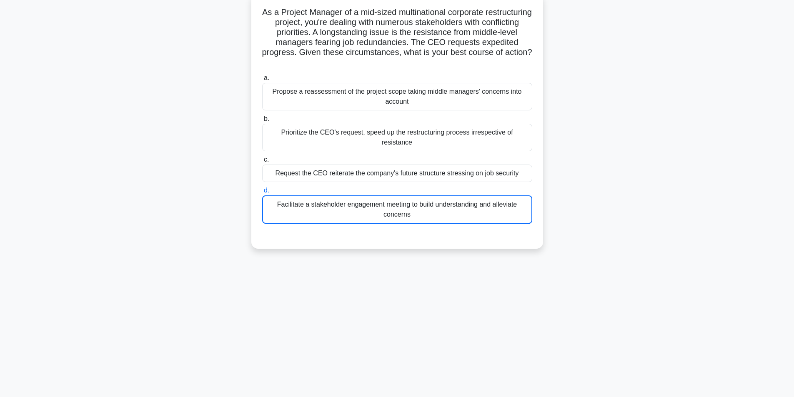
click at [335, 202] on div "Facilitate a stakeholder engagement meeting to build understanding and alleviat…" at bounding box center [397, 209] width 270 height 28
click at [262, 193] on input "d. Facilitate a stakeholder engagement meeting to build understanding and allev…" at bounding box center [262, 190] width 0 height 5
click at [334, 202] on div "Facilitate a stakeholder engagement meeting to build understanding and alleviat…" at bounding box center [397, 209] width 270 height 28
click at [262, 193] on input "d. Facilitate a stakeholder engagement meeting to build understanding and allev…" at bounding box center [262, 190] width 0 height 5
click at [333, 202] on div "Facilitate a stakeholder engagement meeting to build understanding and alleviat…" at bounding box center [397, 209] width 270 height 28
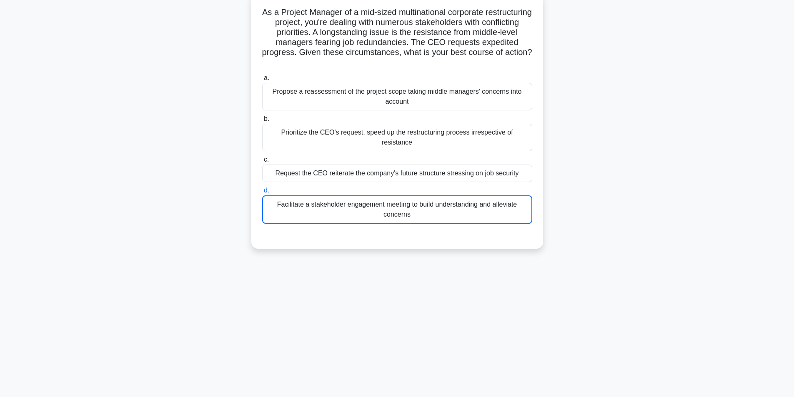
click at [262, 193] on input "d. Facilitate a stakeholder engagement meeting to build understanding and allev…" at bounding box center [262, 190] width 0 height 5
click at [333, 202] on div "Facilitate a stakeholder engagement meeting to build understanding and alleviat…" at bounding box center [397, 209] width 270 height 28
click at [262, 193] on input "d. Facilitate a stakeholder engagement meeting to build understanding and allev…" at bounding box center [262, 190] width 0 height 5
click at [334, 202] on div "Facilitate a stakeholder engagement meeting to build understanding and alleviat…" at bounding box center [397, 209] width 270 height 28
click at [262, 193] on input "d. Facilitate a stakeholder engagement meeting to build understanding and allev…" at bounding box center [262, 190] width 0 height 5
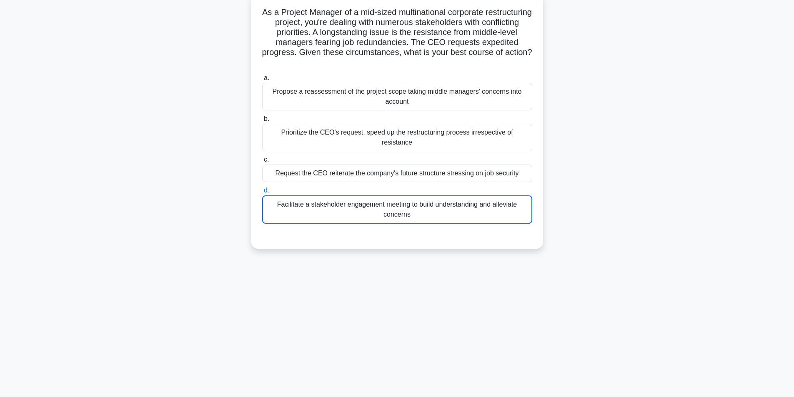
click at [334, 202] on div "Facilitate a stakeholder engagement meeting to build understanding and alleviat…" at bounding box center [397, 209] width 270 height 28
click at [262, 193] on input "d. Facilitate a stakeholder engagement meeting to build understanding and allev…" at bounding box center [262, 190] width 0 height 5
click at [491, 203] on div "Facilitate a stakeholder engagement meeting to build understanding and alleviat…" at bounding box center [397, 209] width 270 height 28
click at [262, 193] on input "d. Facilitate a stakeholder engagement meeting to build understanding and allev…" at bounding box center [262, 190] width 0 height 5
click at [491, 203] on div "Facilitate a stakeholder engagement meeting to build understanding and alleviat…" at bounding box center [397, 209] width 270 height 28
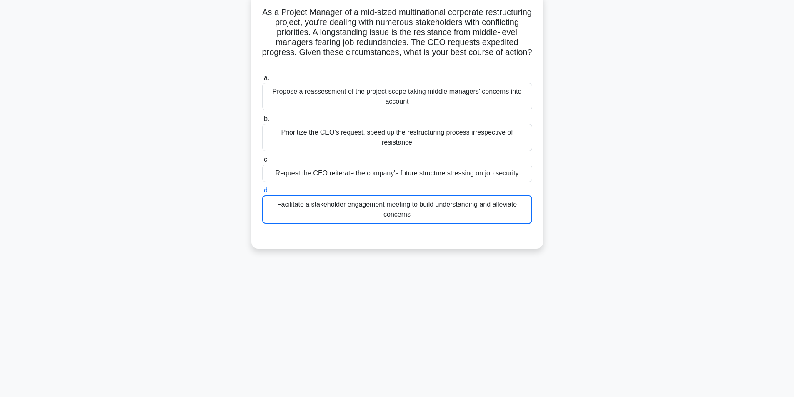
click at [262, 193] on input "d. Facilitate a stakeholder engagement meeting to build understanding and allev…" at bounding box center [262, 190] width 0 height 5
click at [491, 202] on div "Facilitate a stakeholder engagement meeting to build understanding and alleviat…" at bounding box center [397, 209] width 270 height 28
click at [262, 193] on input "d. Facilitate a stakeholder engagement meeting to build understanding and allev…" at bounding box center [262, 190] width 0 height 5
click at [491, 202] on div "Facilitate a stakeholder engagement meeting to build understanding and alleviat…" at bounding box center [397, 209] width 270 height 28
click at [262, 193] on input "d. Facilitate a stakeholder engagement meeting to build understanding and allev…" at bounding box center [262, 190] width 0 height 5
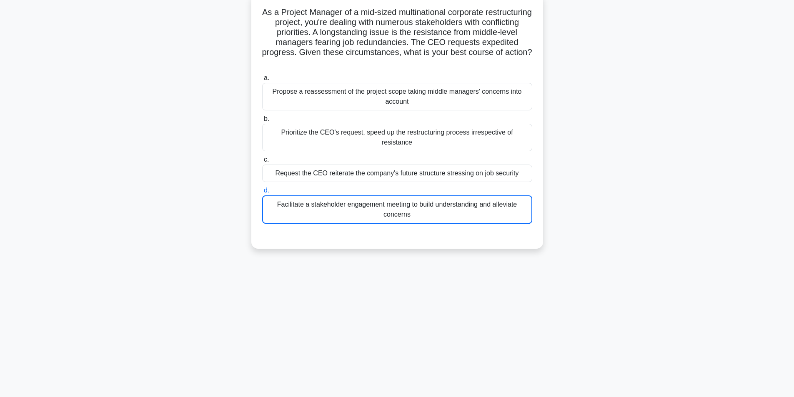
click at [491, 202] on div "Facilitate a stakeholder engagement meeting to build understanding and alleviat…" at bounding box center [397, 209] width 270 height 28
click at [262, 193] on input "d. Facilitate a stakeholder engagement meeting to build understanding and allev…" at bounding box center [262, 190] width 0 height 5
click at [357, 201] on div "Facilitate a stakeholder engagement meeting to build understanding and alleviat…" at bounding box center [397, 209] width 270 height 28
click at [262, 193] on input "d. Facilitate a stakeholder engagement meeting to build understanding and allev…" at bounding box center [262, 190] width 0 height 5
click at [357, 201] on div "Facilitate a stakeholder engagement meeting to build understanding and alleviat…" at bounding box center [397, 209] width 270 height 28
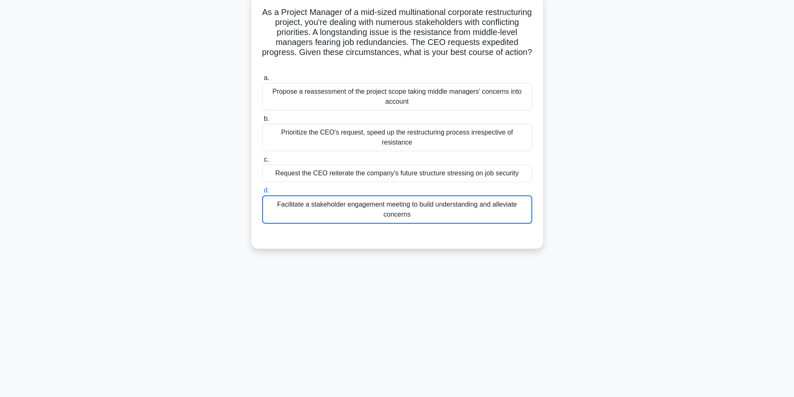
click at [262, 193] on input "d. Facilitate a stakeholder engagement meeting to build understanding and allev…" at bounding box center [262, 190] width 0 height 5
click at [357, 201] on div "Facilitate a stakeholder engagement meeting to build understanding and alleviat…" at bounding box center [397, 209] width 270 height 28
click at [262, 193] on input "d. Facilitate a stakeholder engagement meeting to build understanding and allev…" at bounding box center [262, 190] width 0 height 5
click at [357, 201] on div "Facilitate a stakeholder engagement meeting to build understanding and alleviat…" at bounding box center [397, 209] width 270 height 28
click at [262, 193] on input "d. Facilitate a stakeholder engagement meeting to build understanding and allev…" at bounding box center [262, 190] width 0 height 5
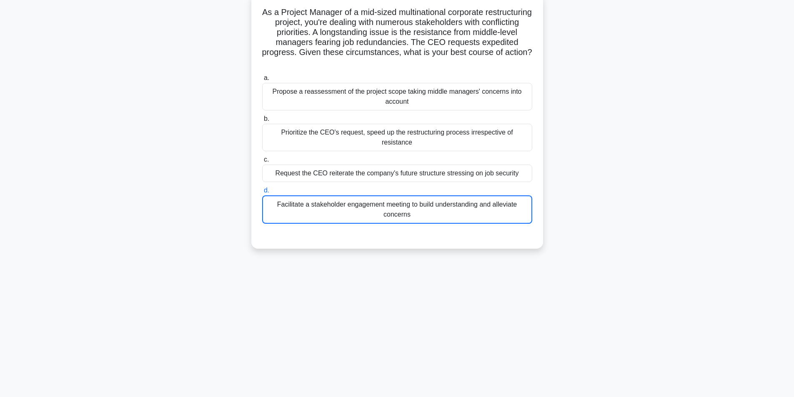
click at [452, 203] on div "Facilitate a stakeholder engagement meeting to build understanding and alleviat…" at bounding box center [397, 209] width 270 height 28
click at [262, 193] on input "d. Facilitate a stakeholder engagement meeting to build understanding and allev…" at bounding box center [262, 190] width 0 height 5
click at [452, 203] on div "Facilitate a stakeholder engagement meeting to build understanding and alleviat…" at bounding box center [397, 209] width 270 height 28
click at [262, 193] on input "d. Facilitate a stakeholder engagement meeting to build understanding and allev…" at bounding box center [262, 190] width 0 height 5
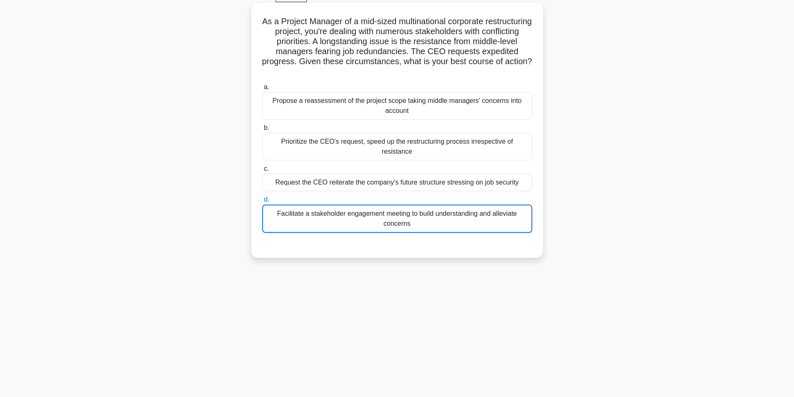
scroll to position [0, 0]
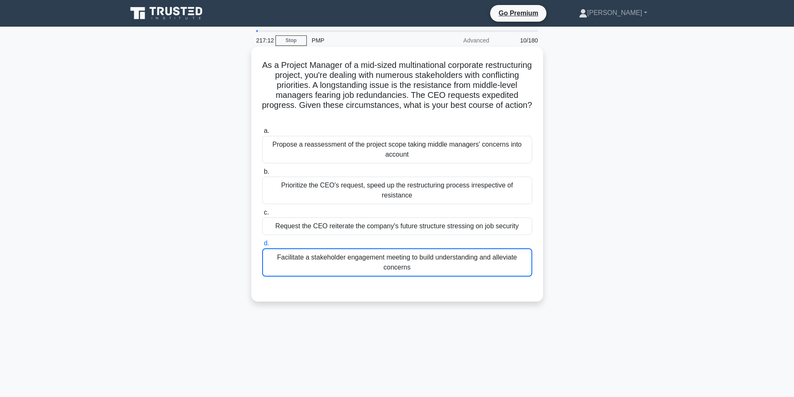
click at [352, 222] on div "Request the CEO reiterate the company's future structure stressing on job secur…" at bounding box center [397, 225] width 270 height 17
click at [262, 215] on input "c. Request the CEO reiterate the company's future structure stressing on job se…" at bounding box center [262, 212] width 0 height 5
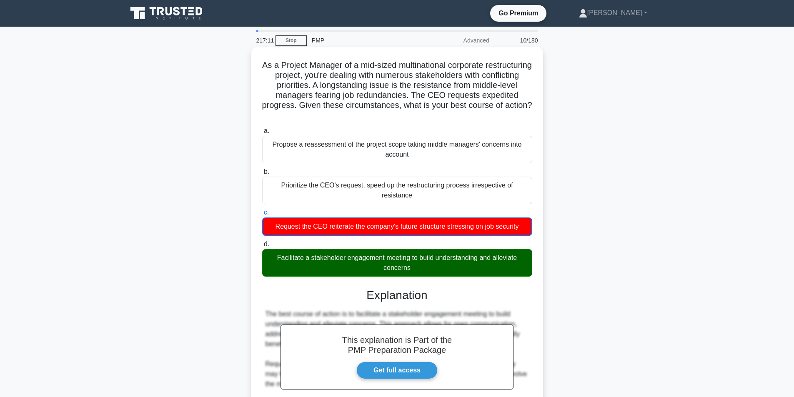
click at [361, 252] on div "Facilitate a stakeholder engagement meeting to build understanding and alleviat…" at bounding box center [397, 262] width 270 height 27
click at [262, 247] on input "d. Facilitate a stakeholder engagement meeting to build understanding and allev…" at bounding box center [262, 244] width 0 height 5
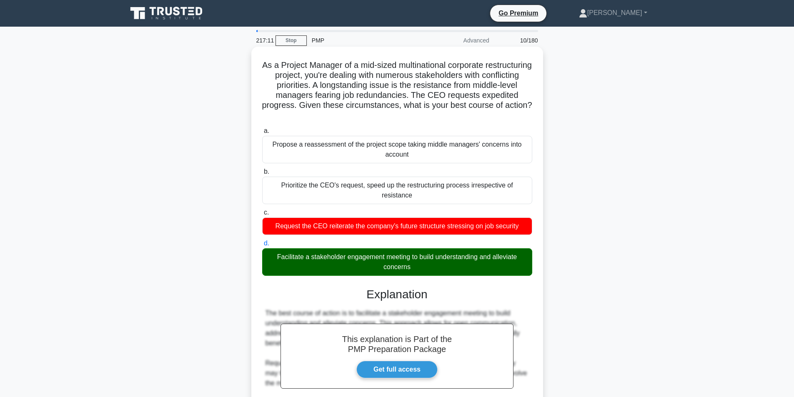
click at [361, 252] on div "Facilitate a stakeholder engagement meeting to build understanding and alleviat…" at bounding box center [397, 261] width 270 height 27
click at [262, 246] on input "d. Facilitate a stakeholder engagement meeting to build understanding and allev…" at bounding box center [262, 243] width 0 height 5
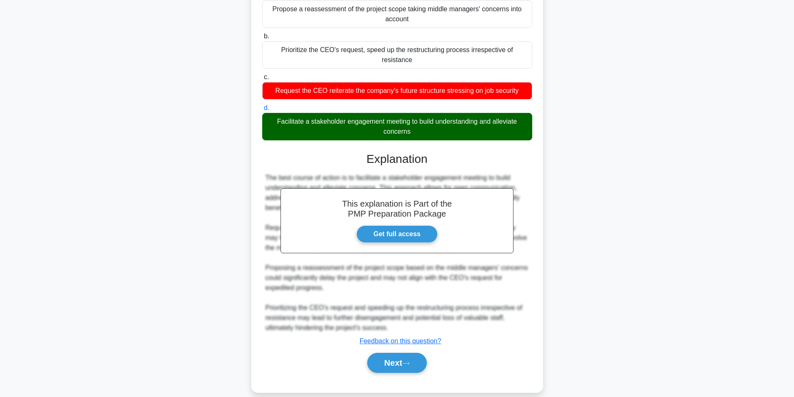
scroll to position [137, 0]
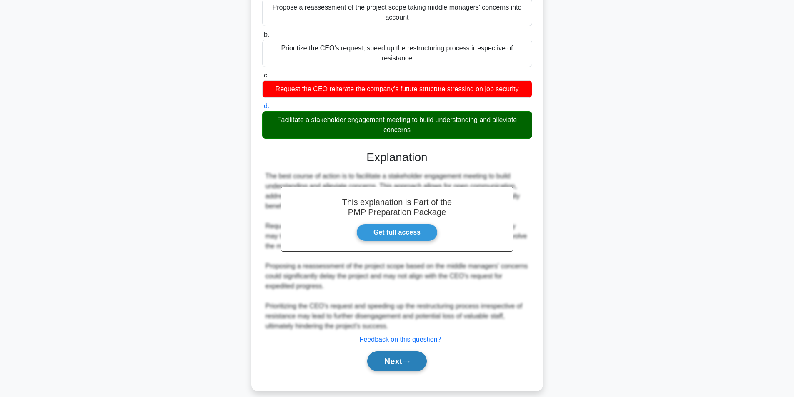
click at [389, 359] on button "Next" at bounding box center [397, 361] width 60 height 20
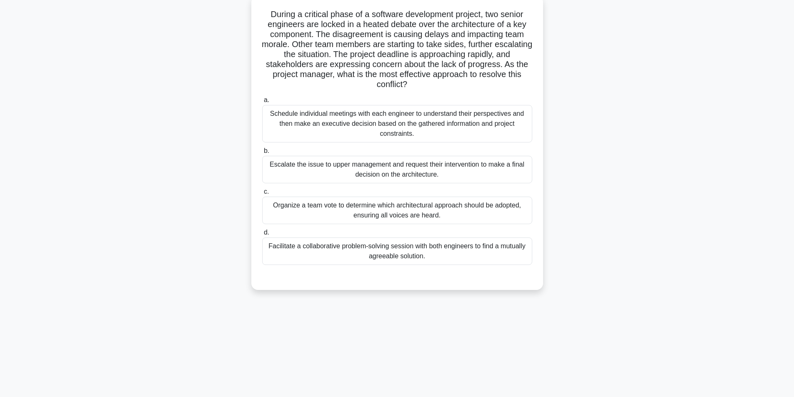
scroll to position [11, 0]
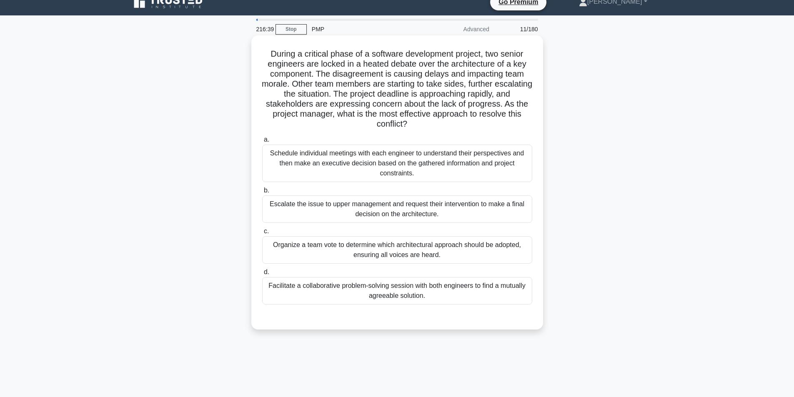
click at [380, 290] on div "Facilitate a collaborative problem-solving session with both engineers to find …" at bounding box center [397, 290] width 270 height 27
click at [262, 275] on input "d. Facilitate a collaborative problem-solving session with both engineers to fi…" at bounding box center [262, 272] width 0 height 5
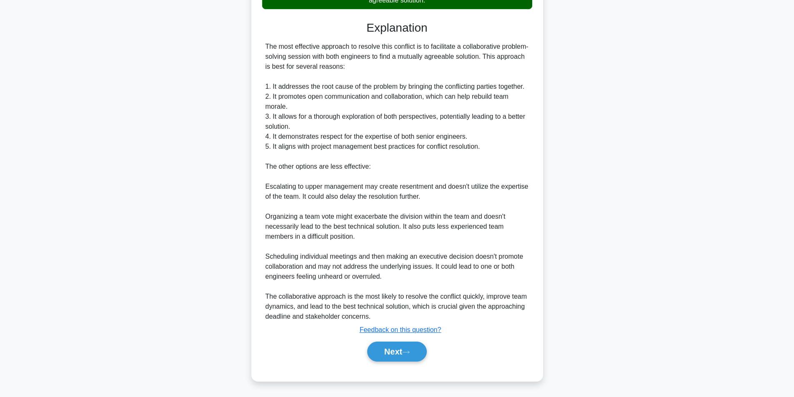
scroll to position [307, 0]
click at [380, 353] on button "Next" at bounding box center [397, 352] width 60 height 20
click at [391, 348] on button "Next" at bounding box center [397, 352] width 60 height 20
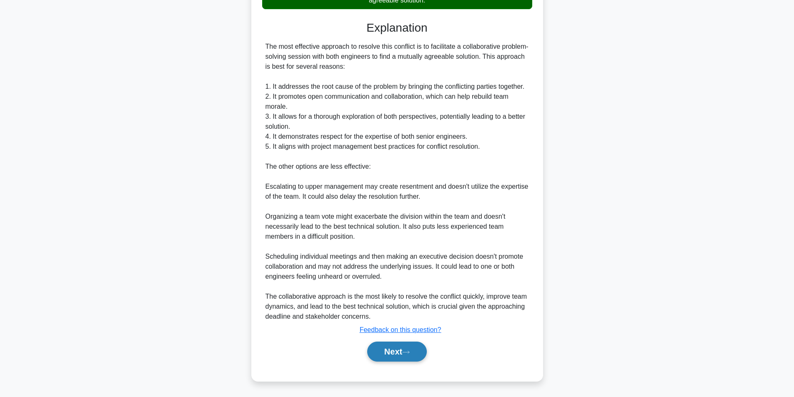
click at [391, 348] on button "Next" at bounding box center [397, 352] width 60 height 20
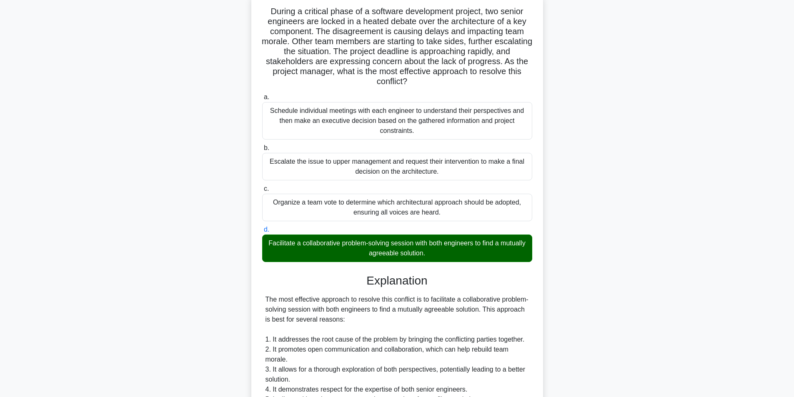
scroll to position [0, 0]
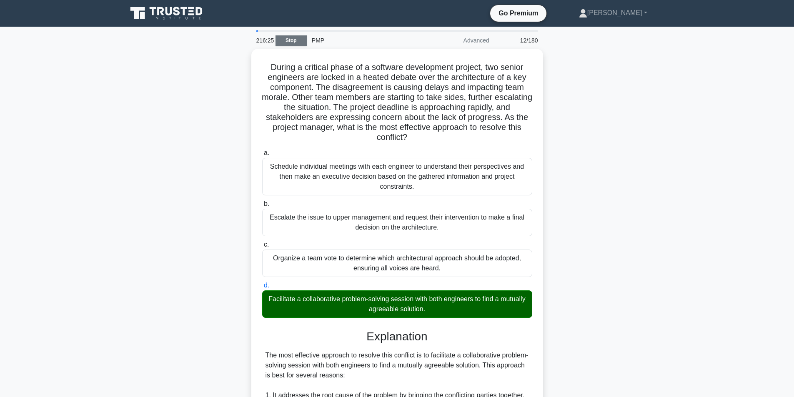
click at [289, 41] on link "Stop" at bounding box center [290, 40] width 31 height 10
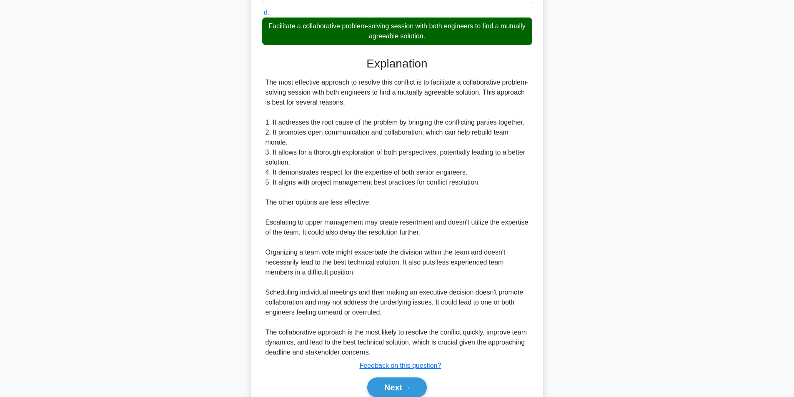
scroll to position [292, 0]
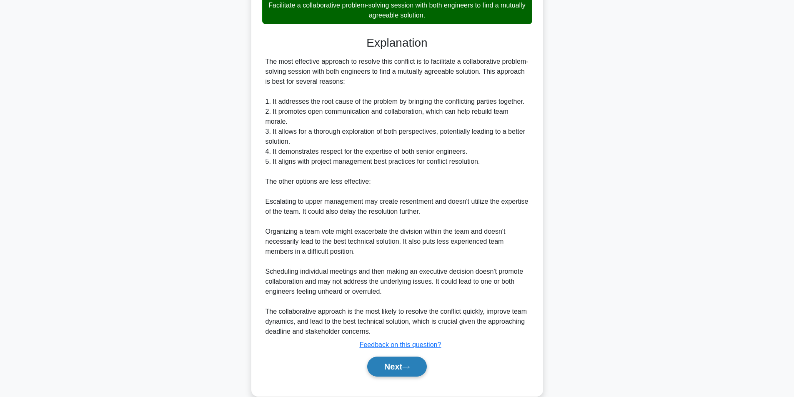
click at [394, 370] on button "Next" at bounding box center [397, 367] width 60 height 20
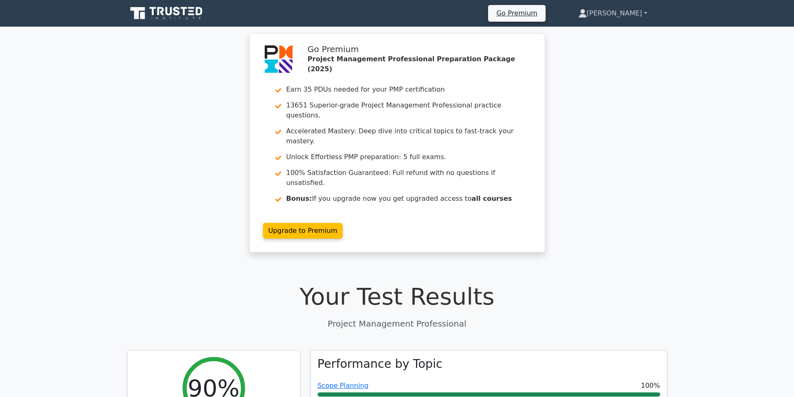
click at [623, 15] on link "[PERSON_NAME]" at bounding box center [612, 13] width 109 height 17
click at [600, 33] on link "Profile" at bounding box center [592, 32] width 66 height 13
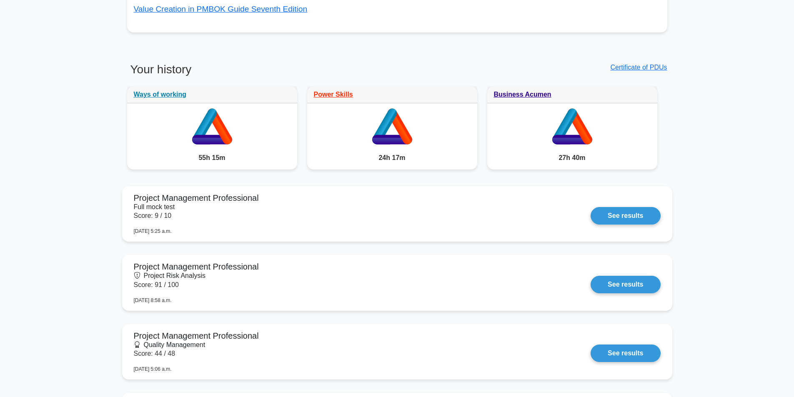
scroll to position [542, 0]
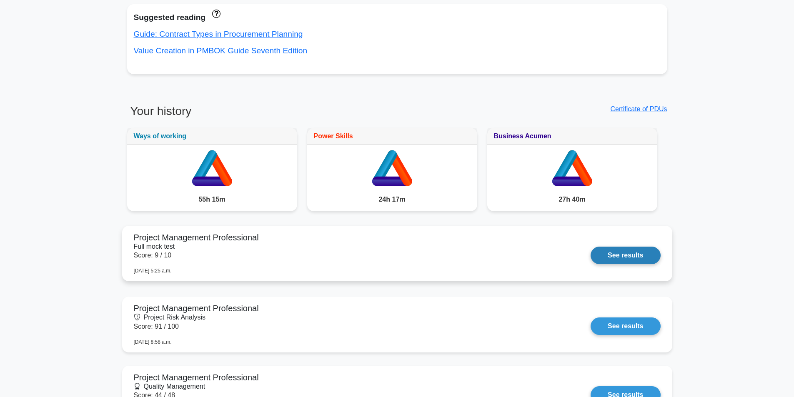
click at [636, 256] on link "See results" at bounding box center [625, 255] width 70 height 17
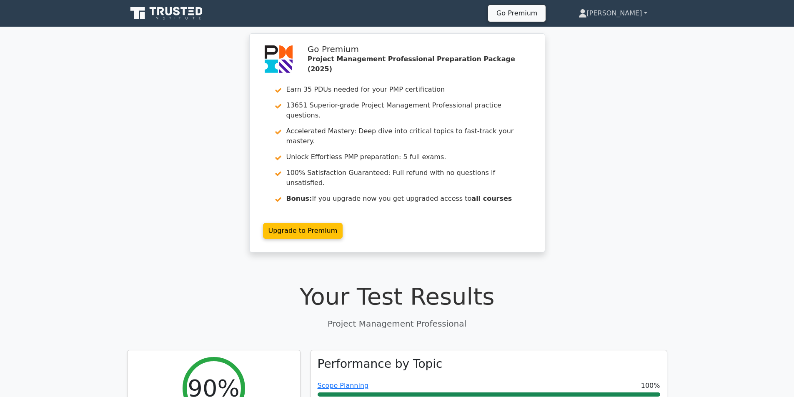
click at [641, 14] on link "[PERSON_NAME]" at bounding box center [612, 13] width 109 height 17
click at [607, 27] on link "Profile" at bounding box center [592, 32] width 66 height 13
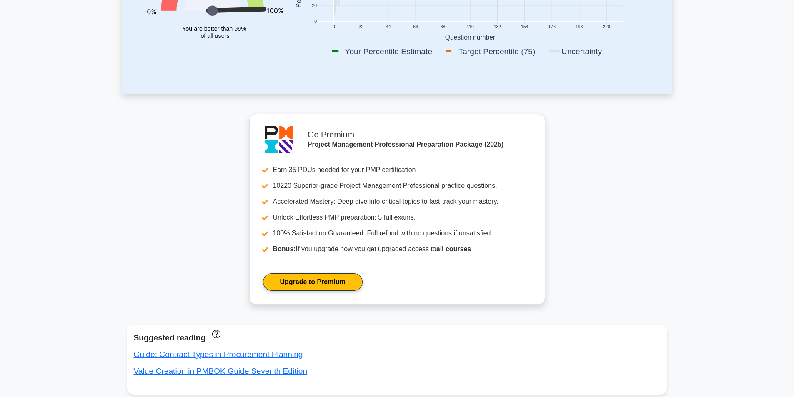
scroll to position [208, 0]
